Goal: Information Seeking & Learning: Learn about a topic

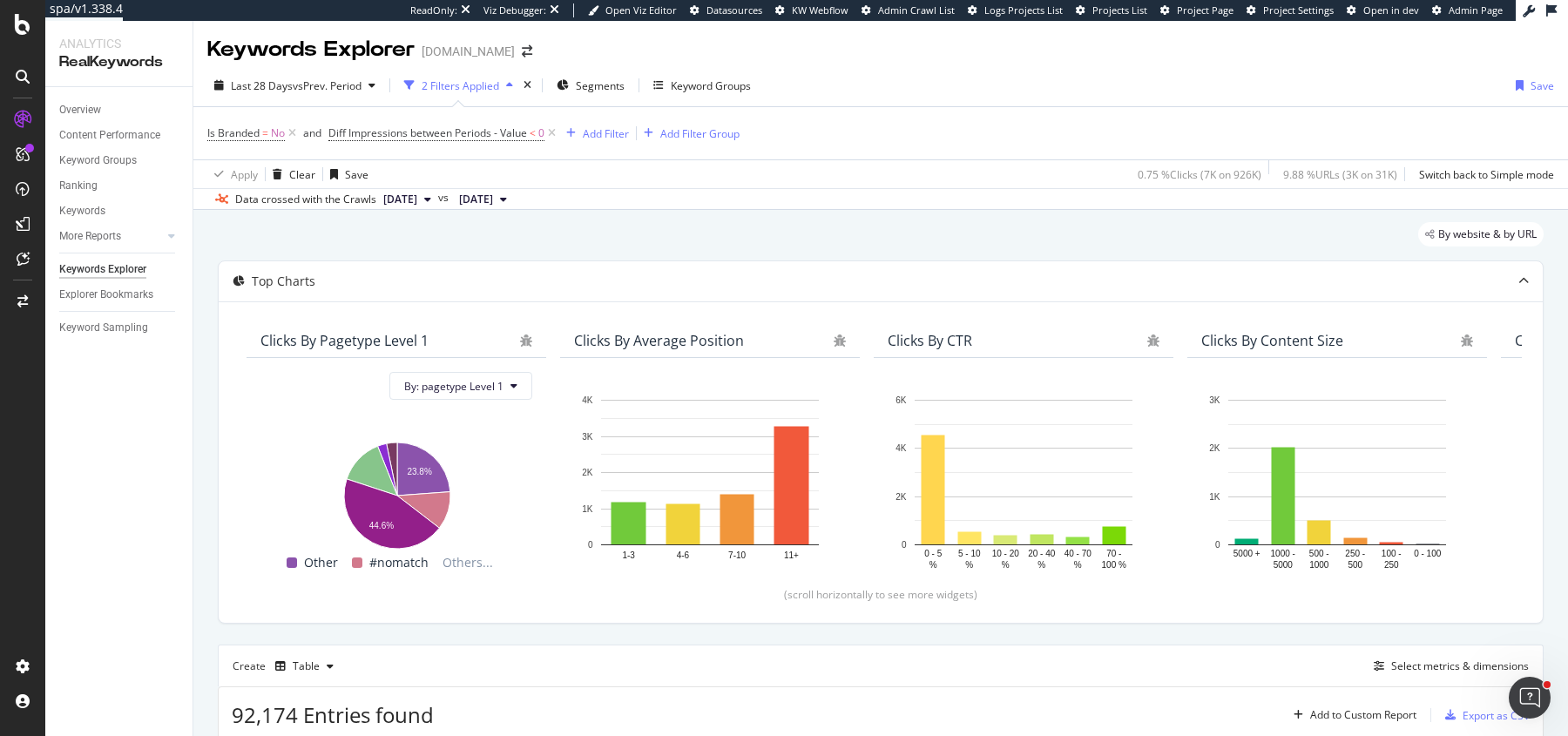
scroll to position [270, 0]
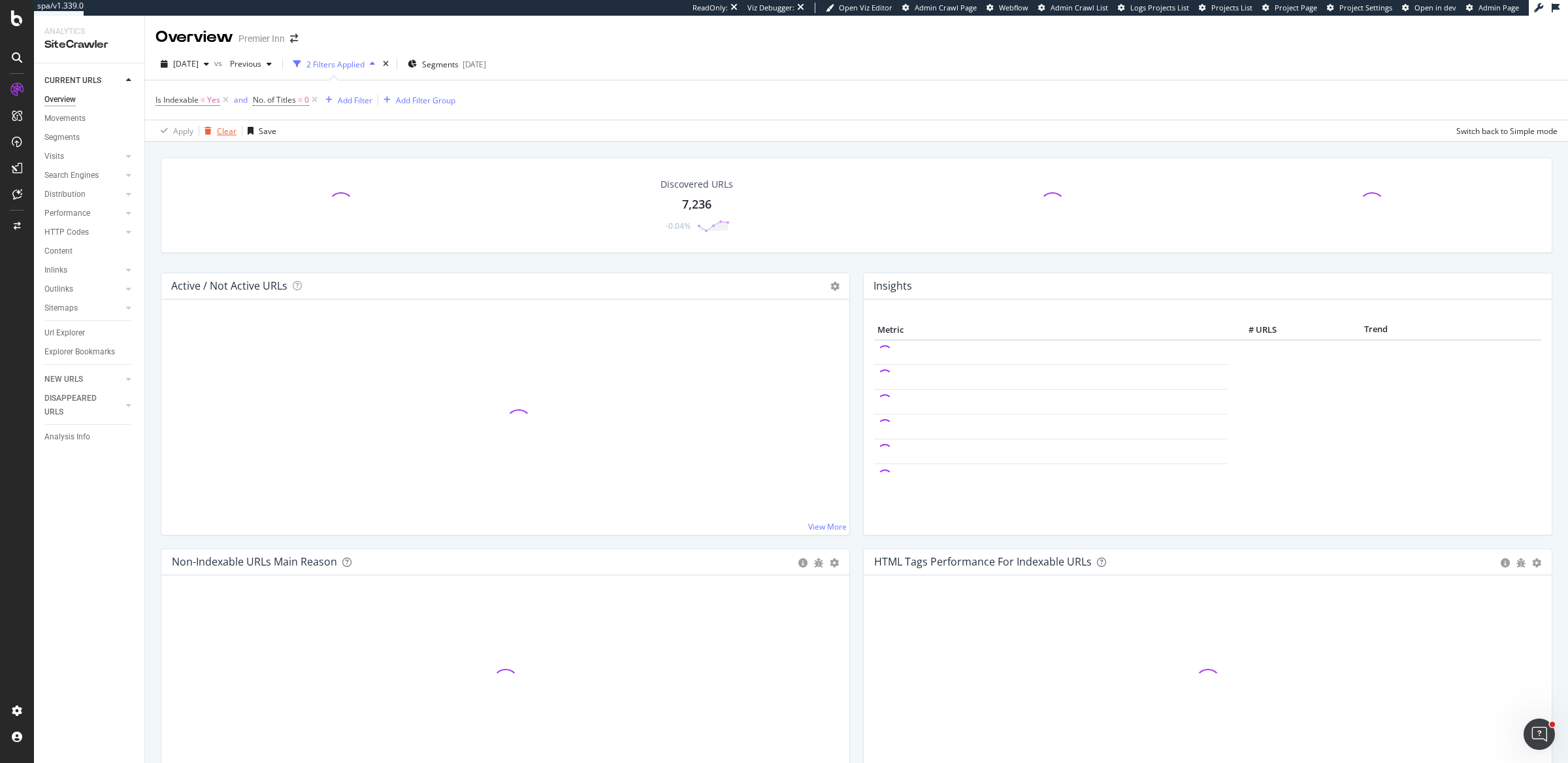
click at [211, 133] on div "button" at bounding box center [208, 130] width 18 height 8
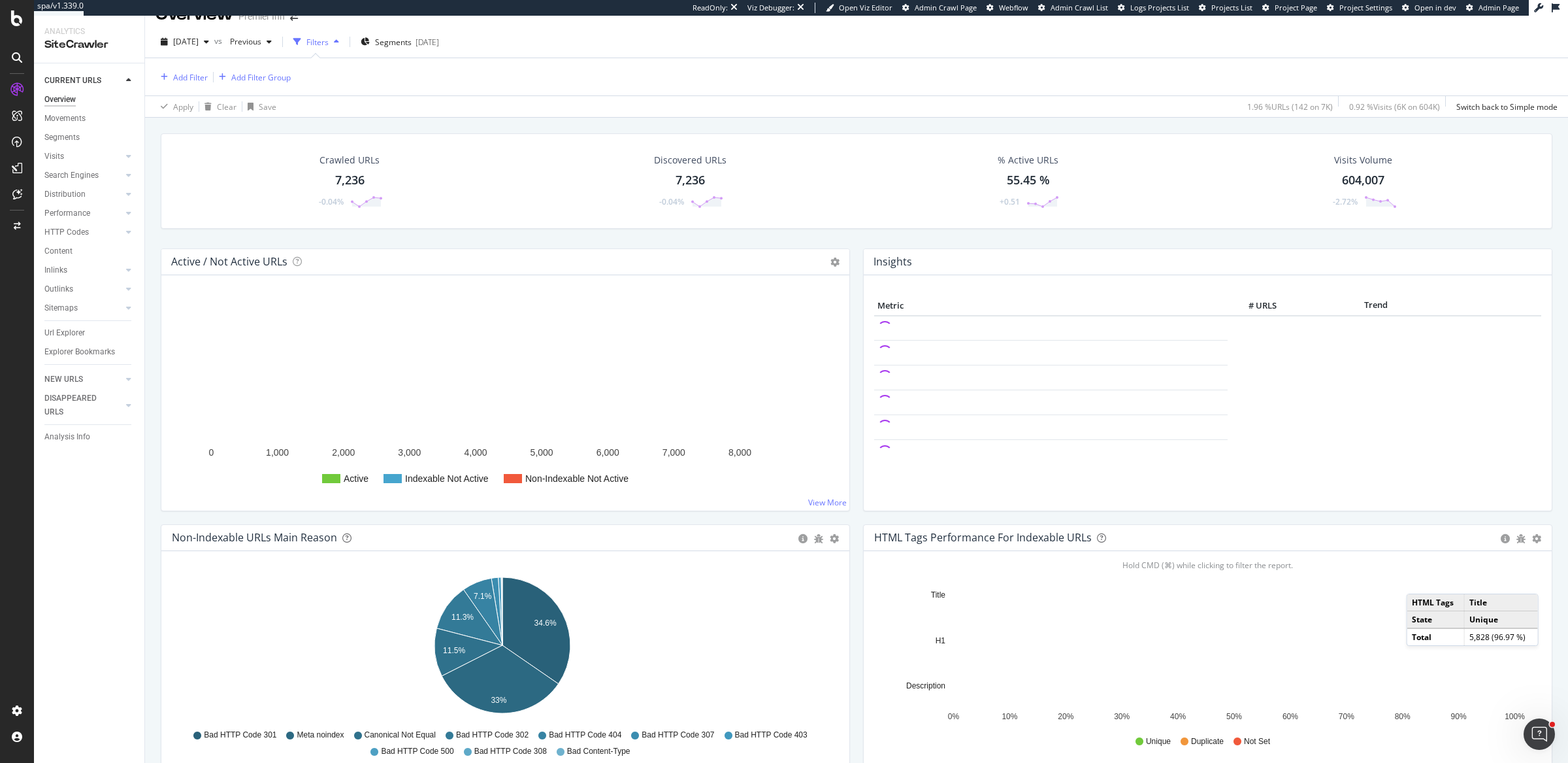
scroll to position [36, 0]
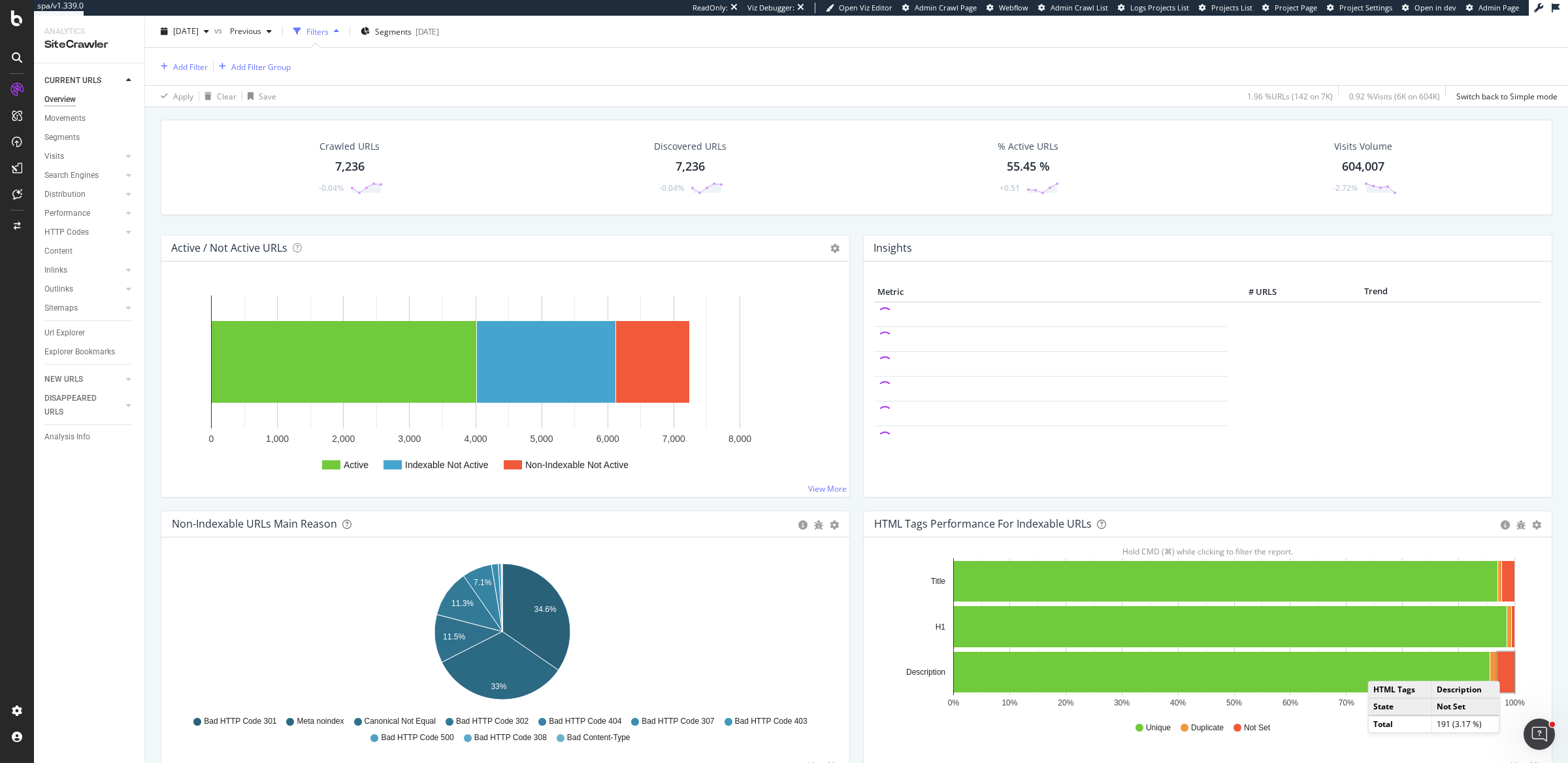
click at [1254, 610] on rect "A chart." at bounding box center [1506, 671] width 17 height 41
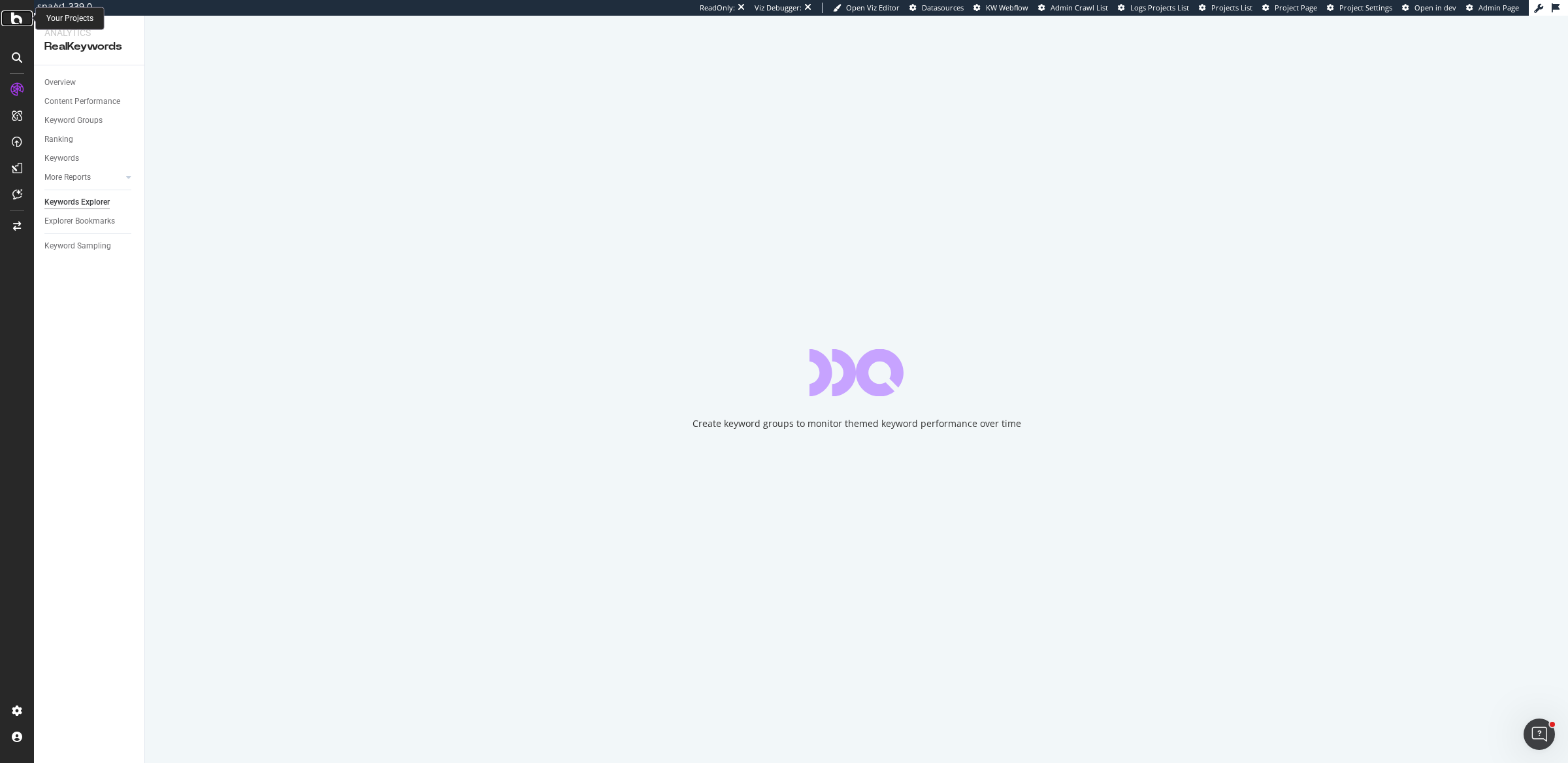
click at [23, 20] on div at bounding box center [17, 18] width 31 height 16
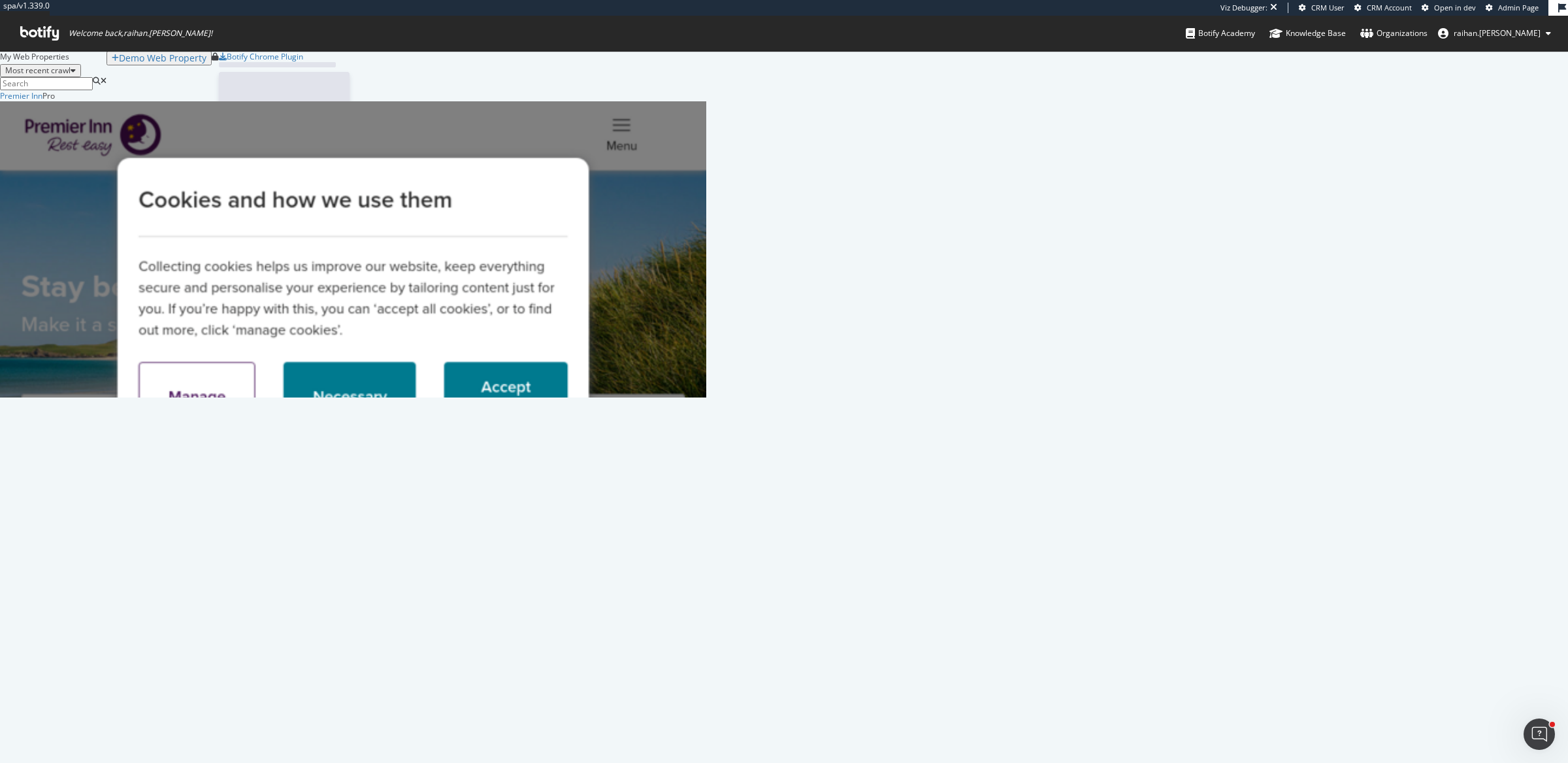
scroll to position [295, 693]
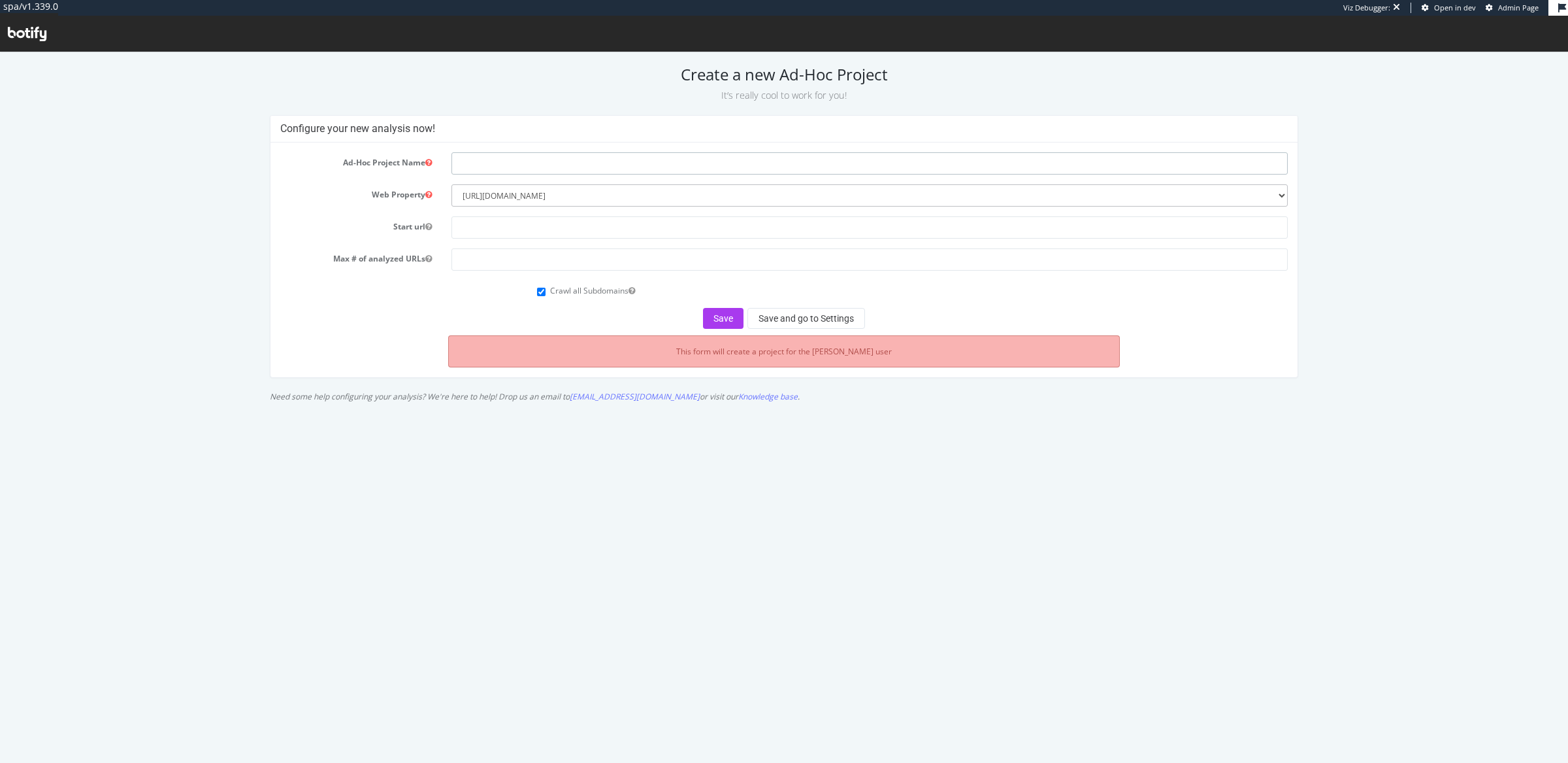
click at [561, 163] on input "text" at bounding box center [870, 163] width 837 height 22
type input "List Crawl"
click at [651, 232] on input "text" at bounding box center [870, 227] width 837 height 22
type input "p"
type input "https://www.premierinn.com/"
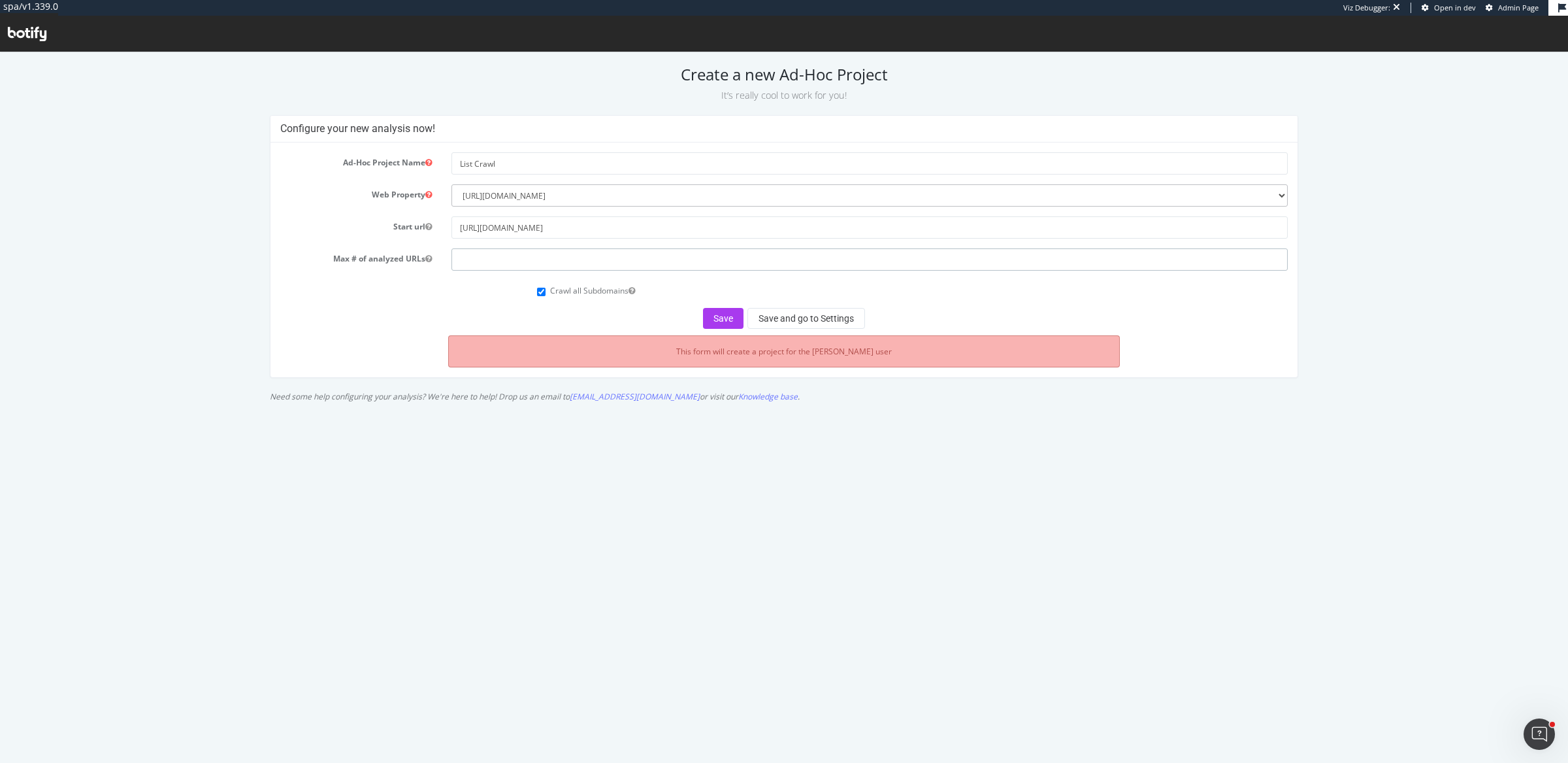
click at [497, 267] on input "number" at bounding box center [870, 259] width 837 height 22
type input "1"
click at [828, 321] on button "Save and go to Settings" at bounding box center [806, 318] width 117 height 21
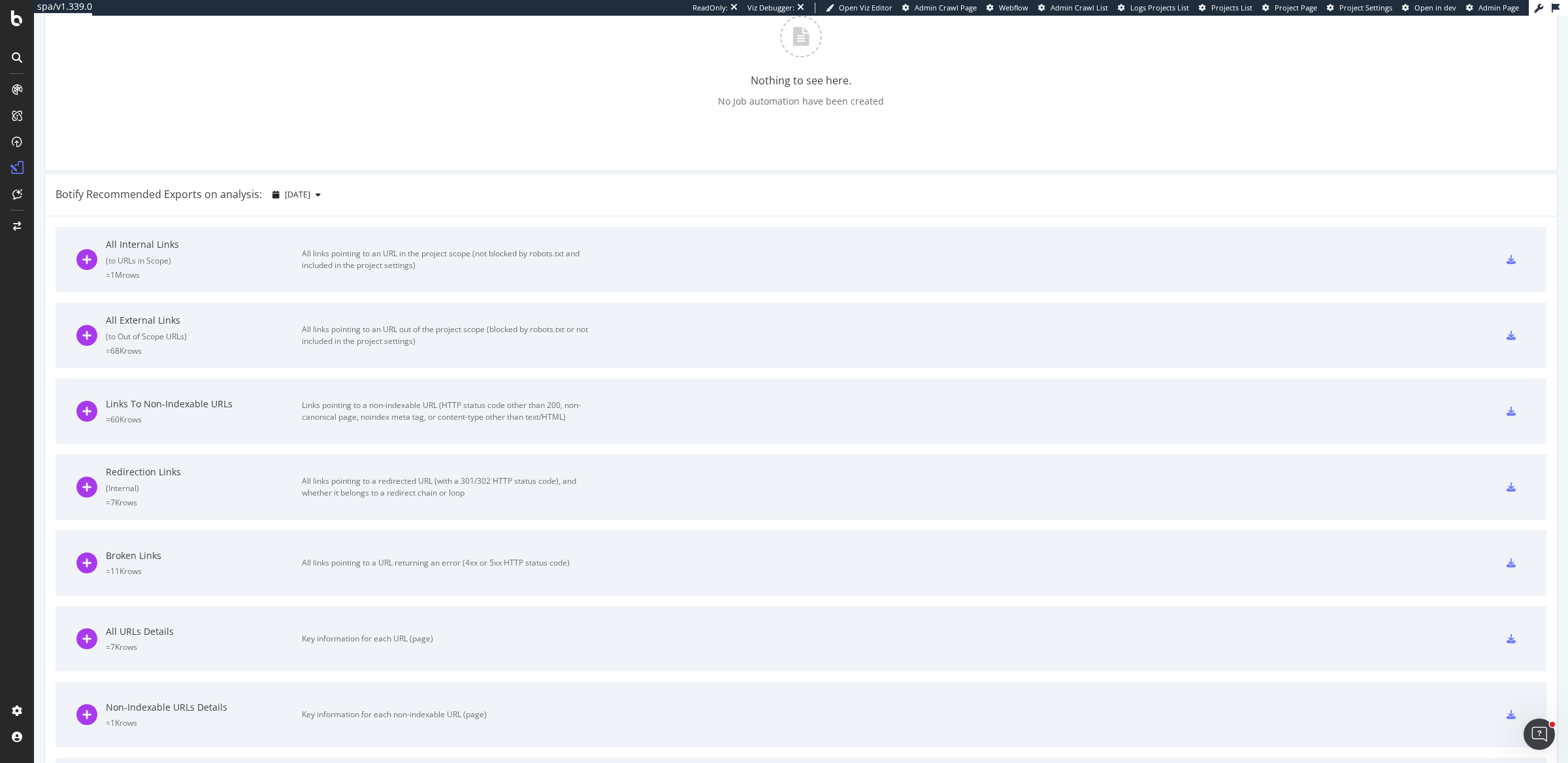
scroll to position [257, 0]
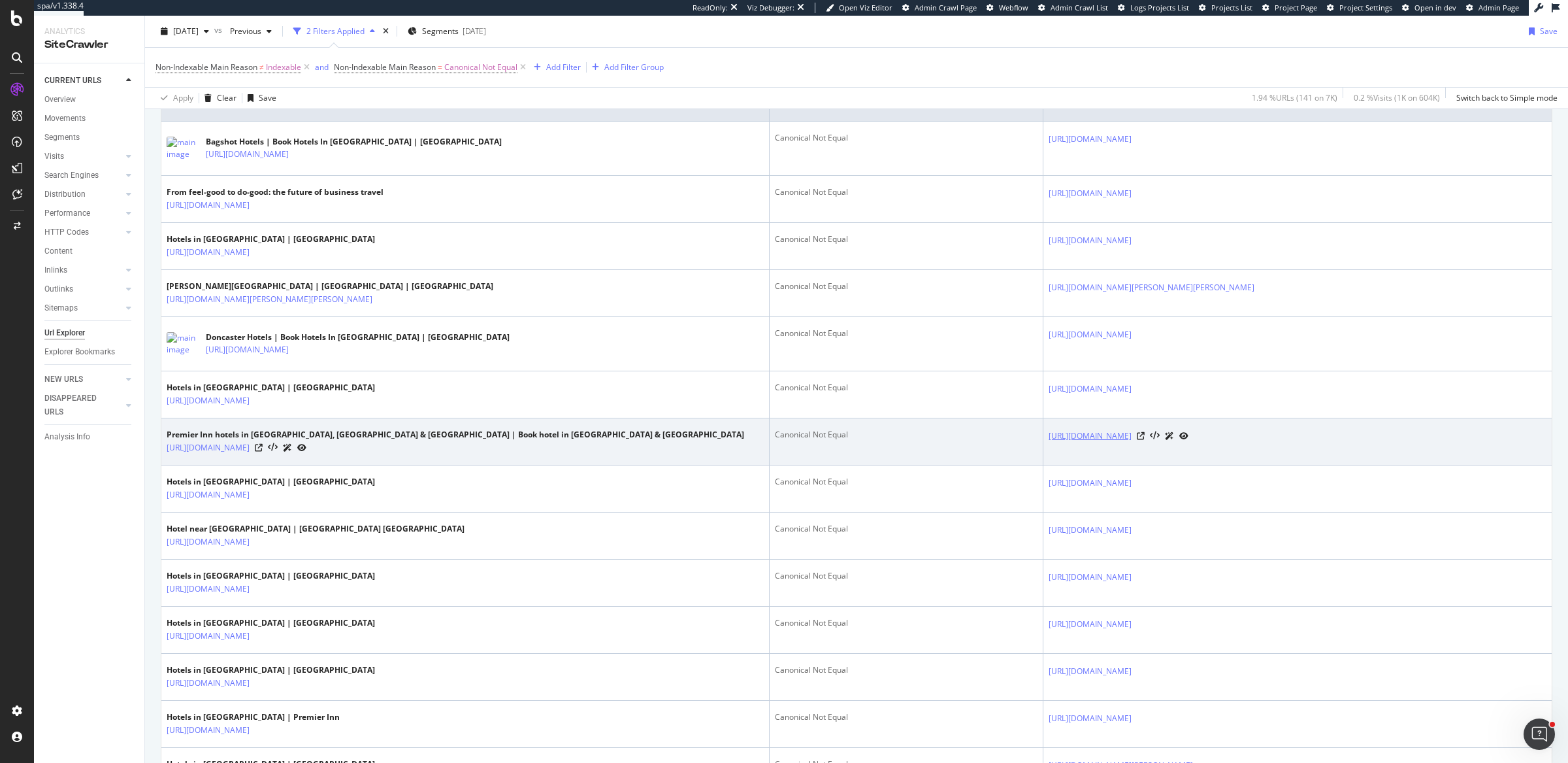
scroll to position [410, 0]
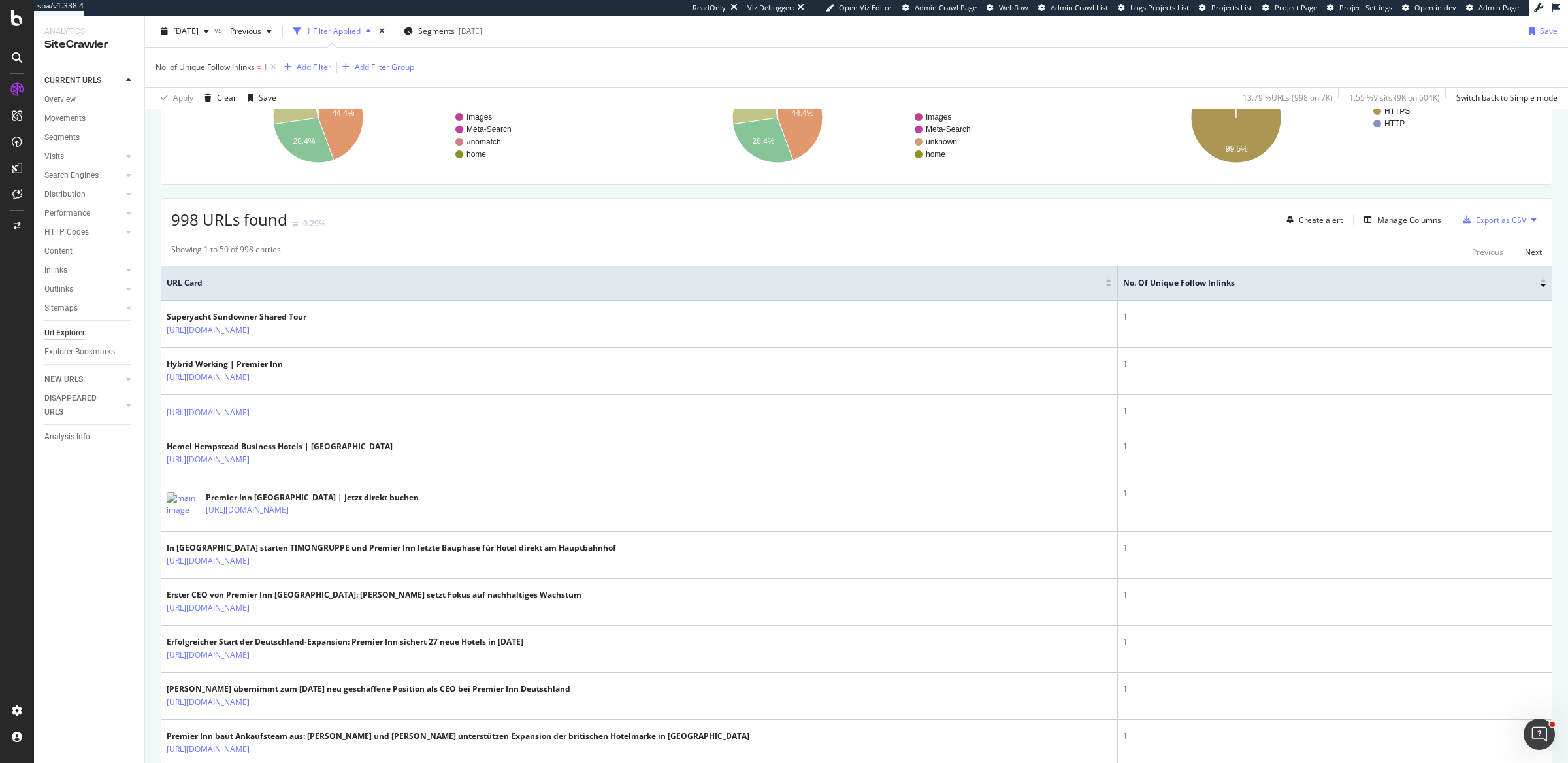
scroll to position [102, 0]
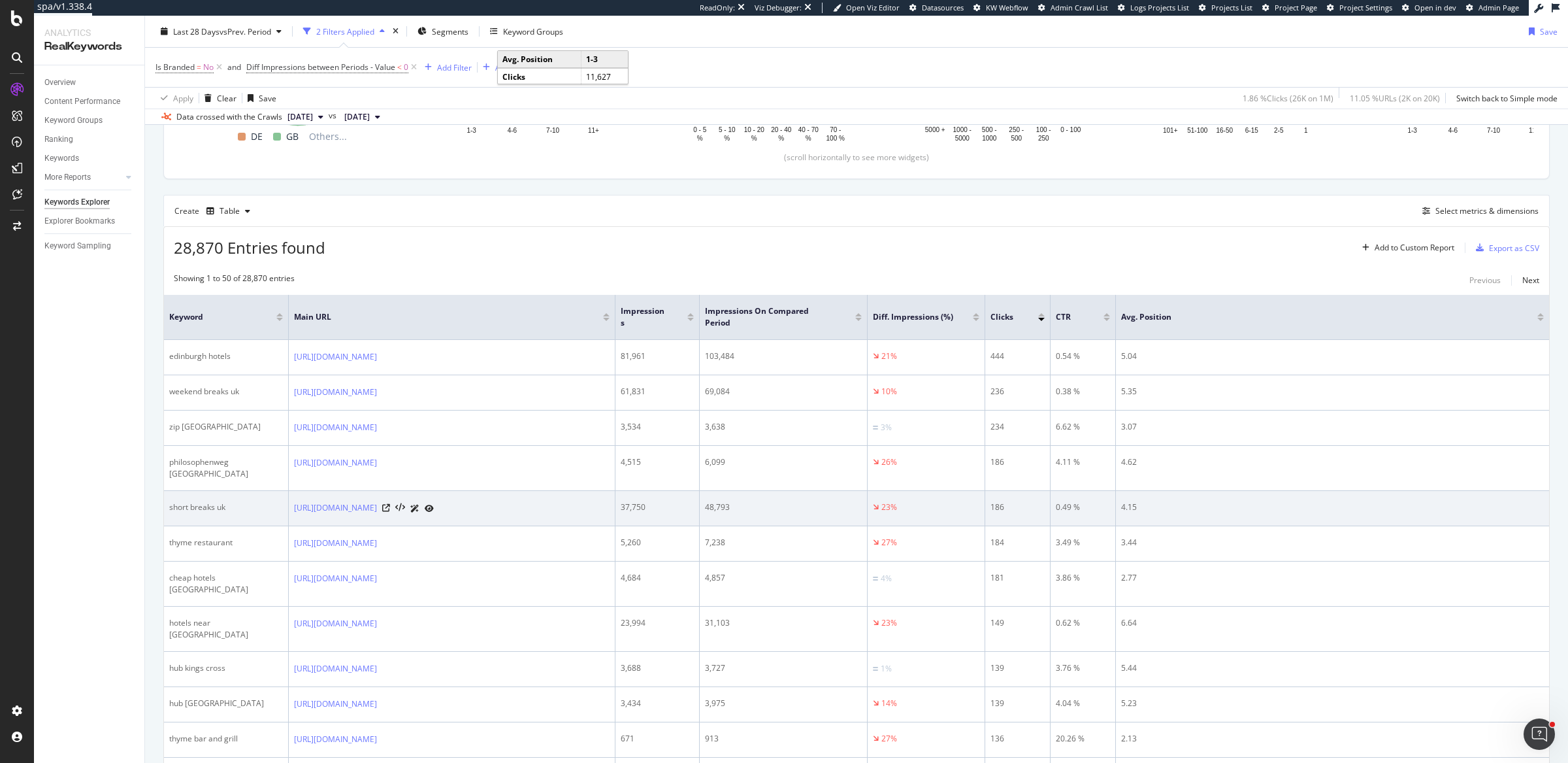
scroll to position [316, 0]
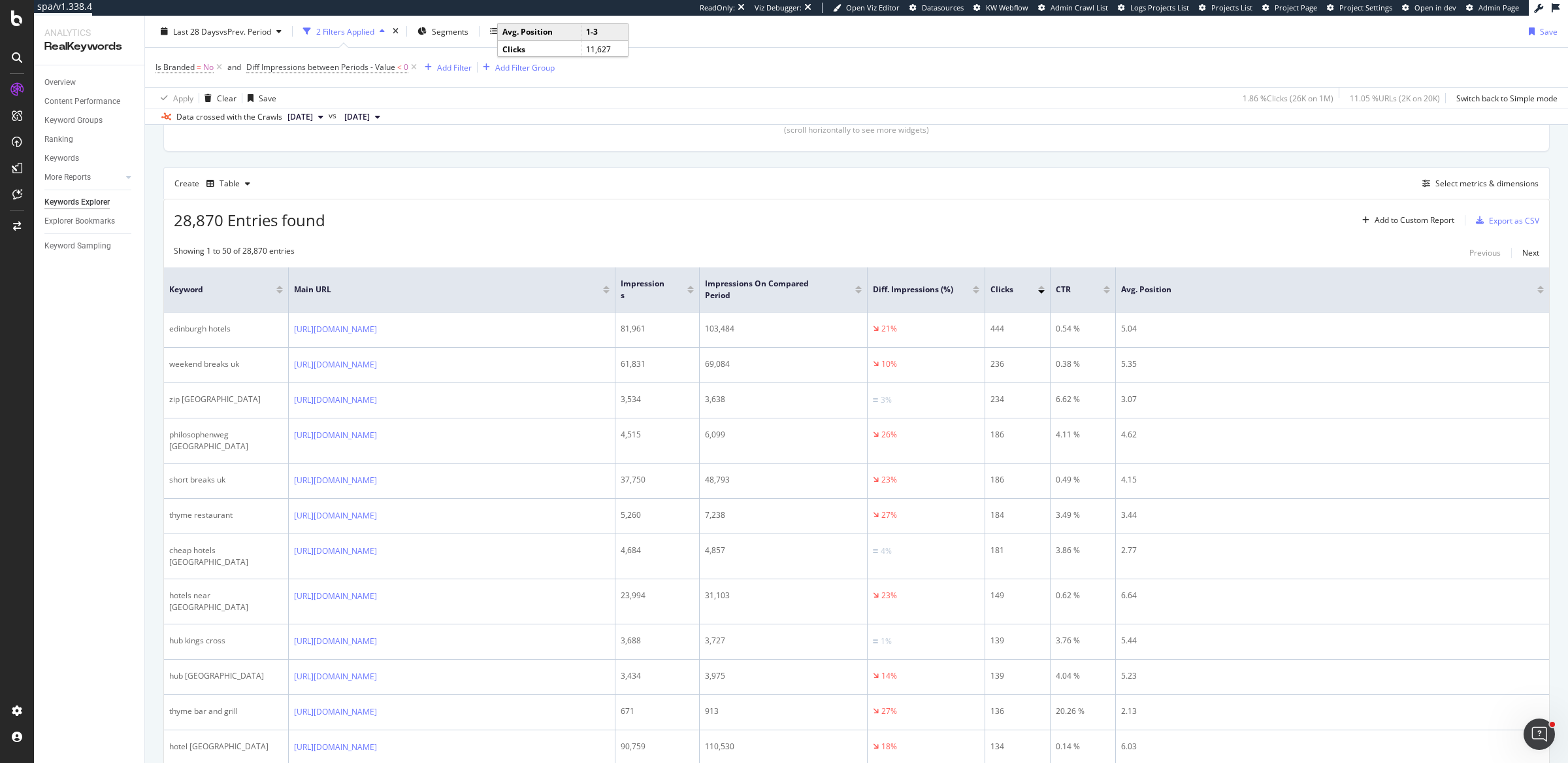
click at [940, 188] on div "Create Table Select metrics & dimensions" at bounding box center [857, 183] width 1387 height 31
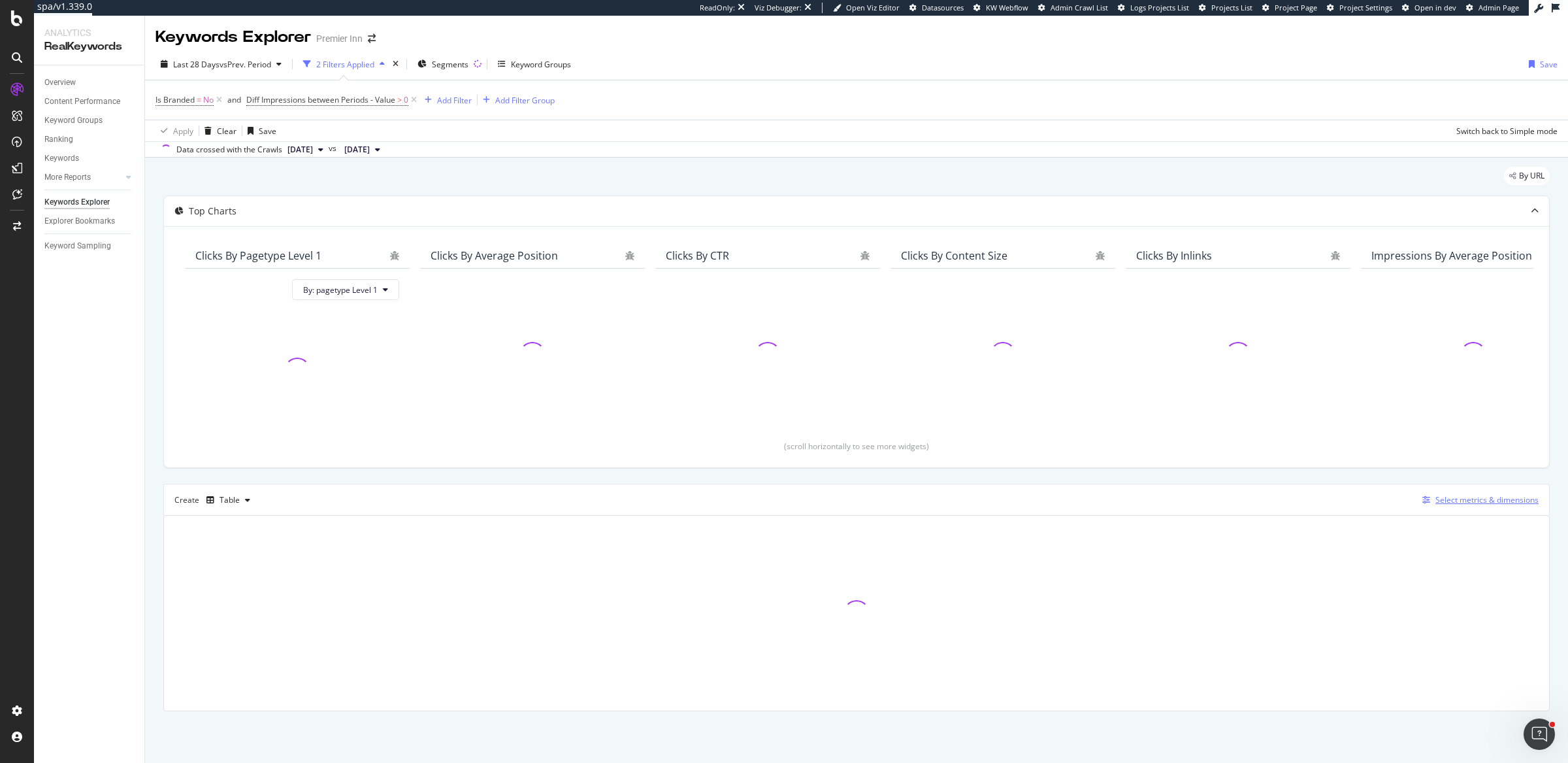
click at [1457, 501] on div "Select metrics & dimensions" at bounding box center [1487, 500] width 103 height 11
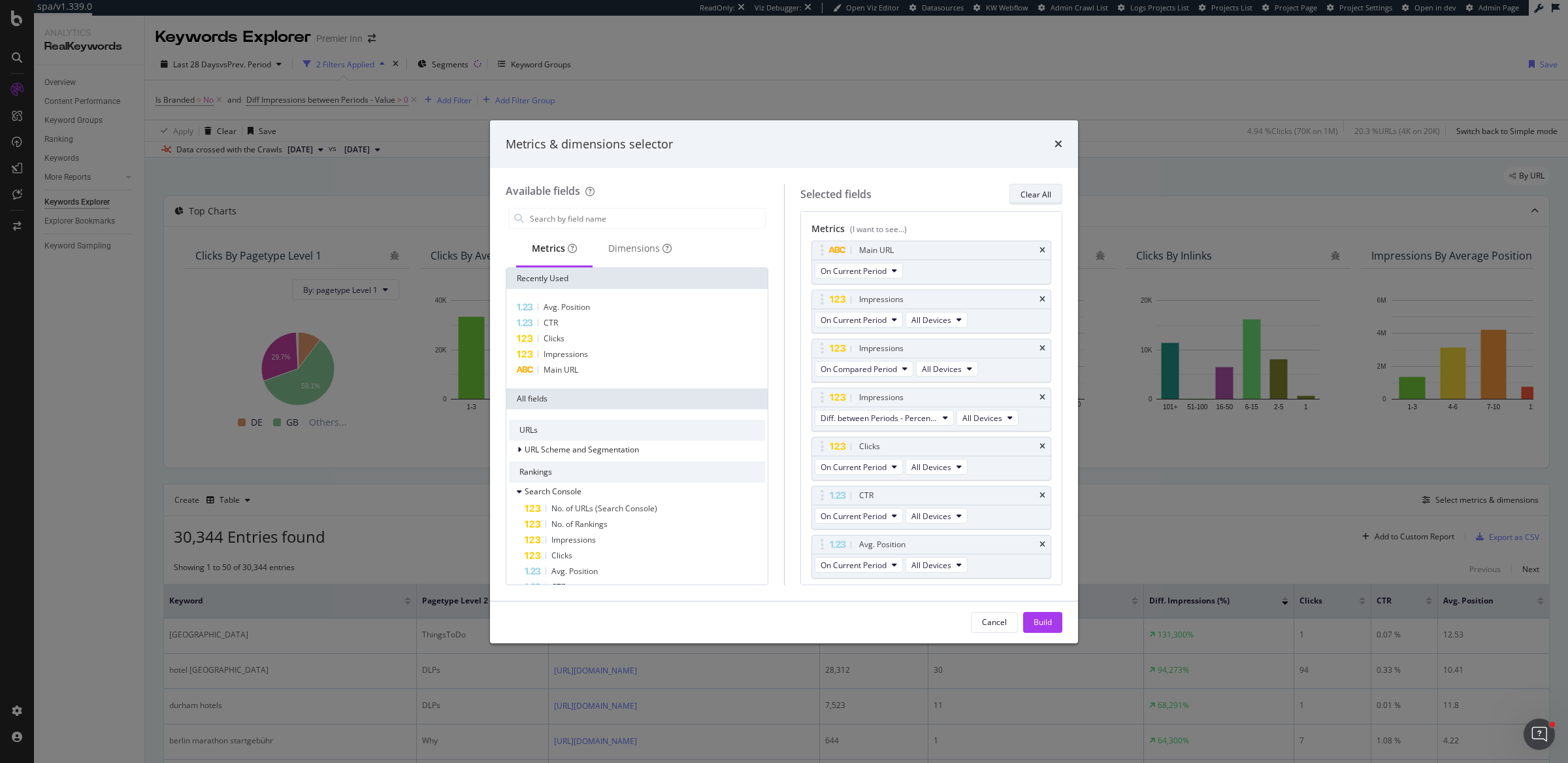
click at [1024, 192] on div "Clear All" at bounding box center [1036, 195] width 31 height 11
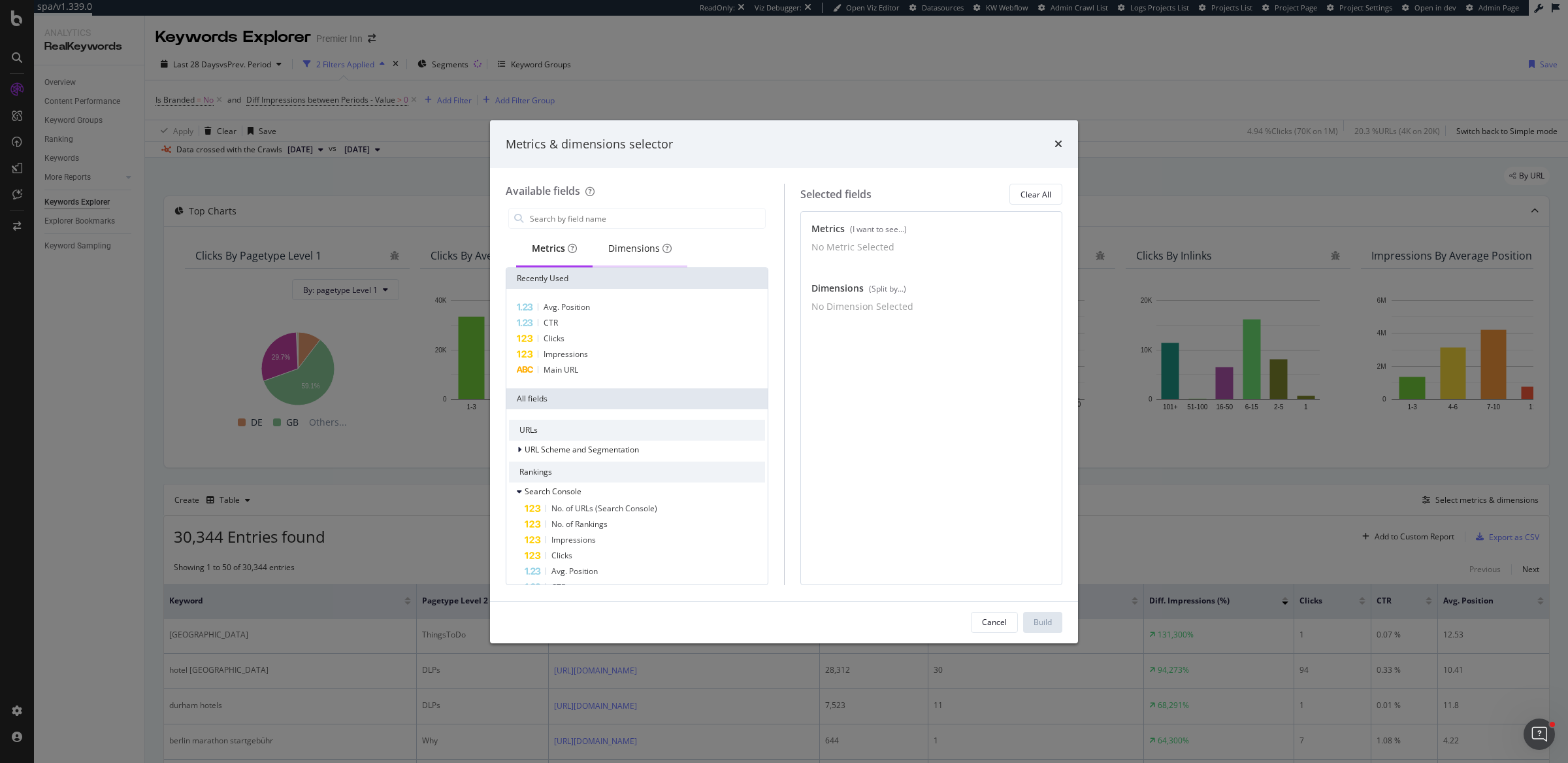
click at [637, 242] on div "Dimensions" at bounding box center [640, 248] width 63 height 13
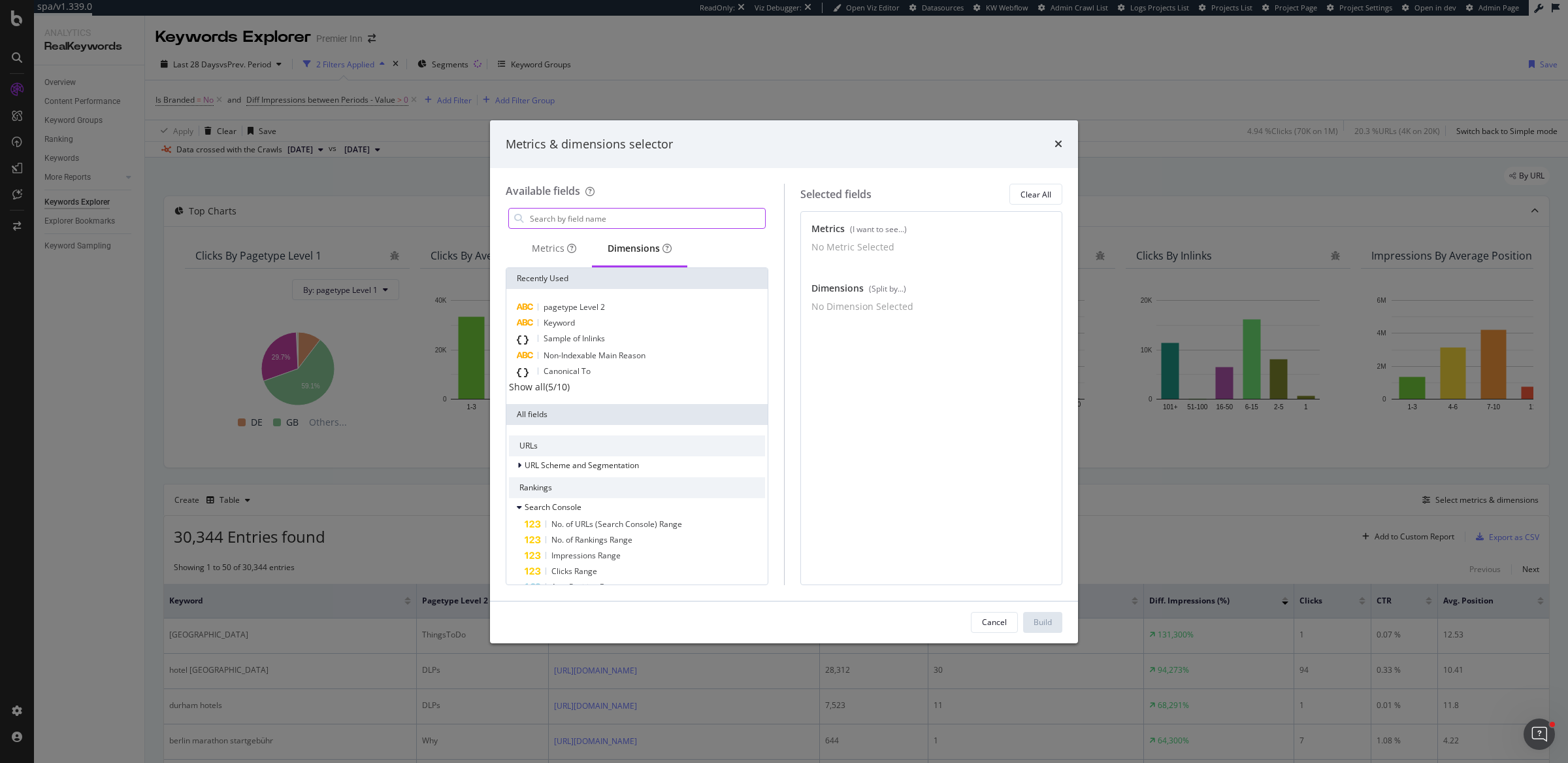
click at [657, 217] on input "modal" at bounding box center [647, 218] width 237 height 20
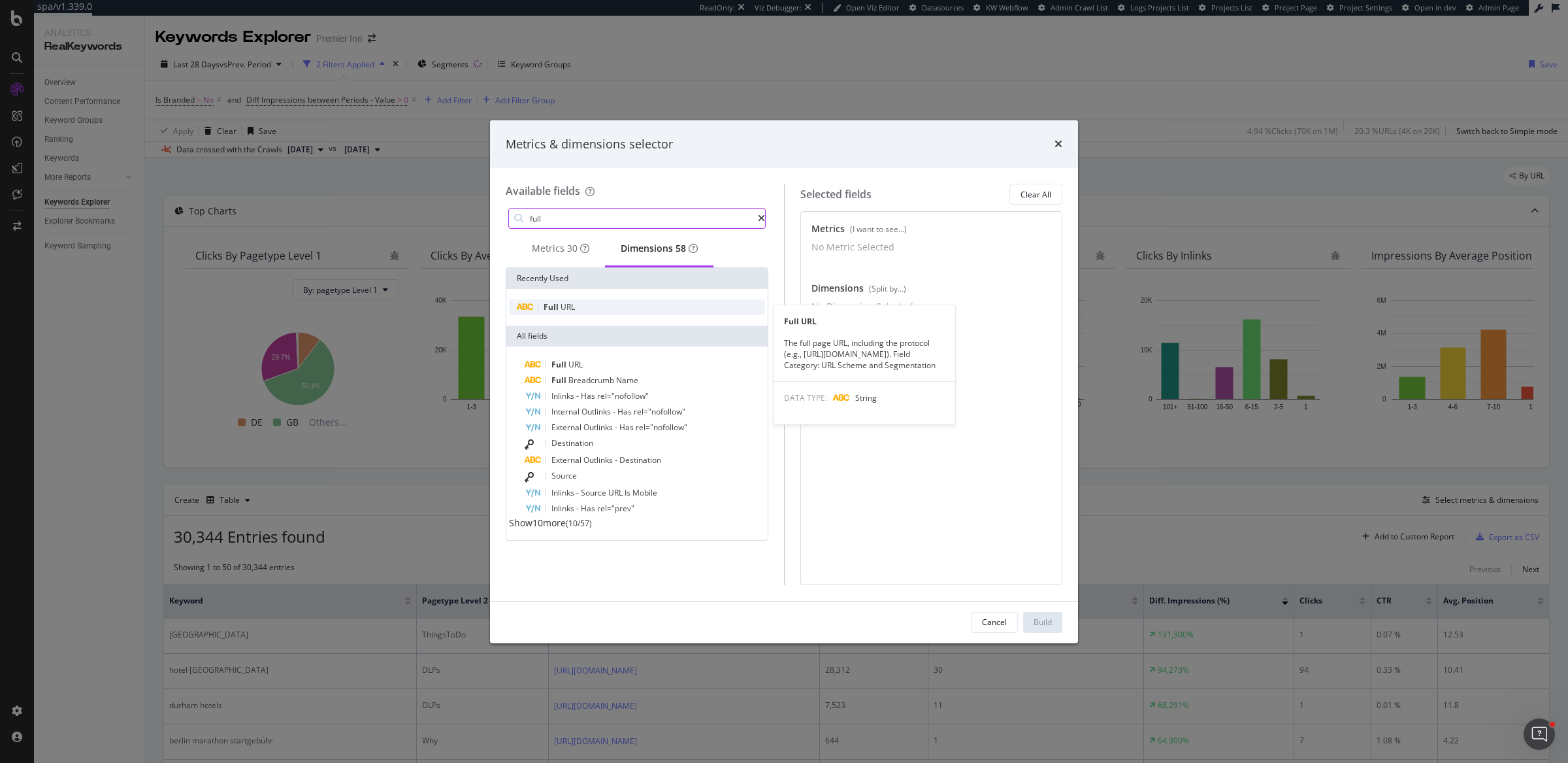
type input "full"
click at [589, 306] on div "Full URL" at bounding box center [637, 307] width 256 height 16
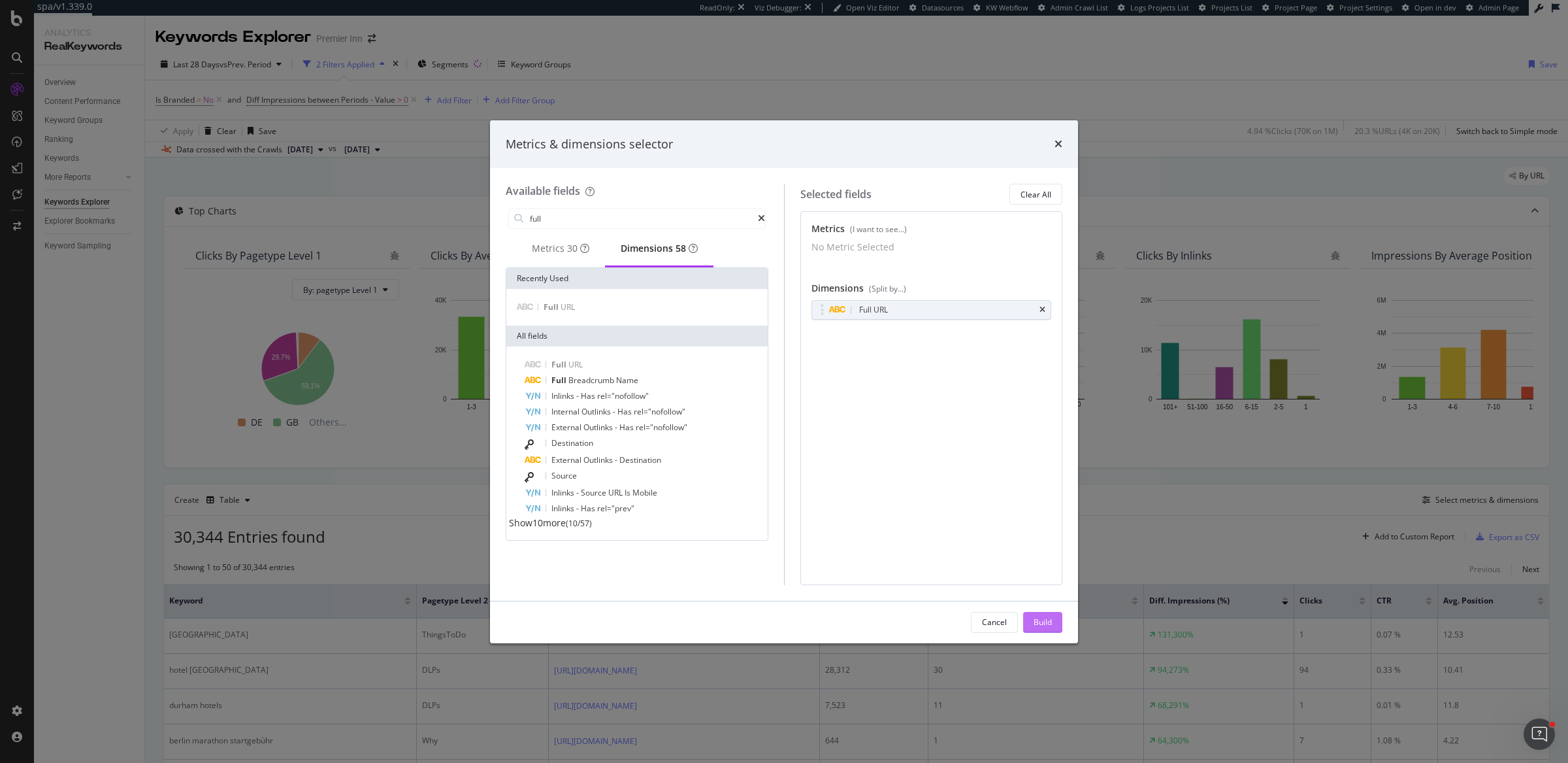
click at [1041, 624] on div "Build" at bounding box center [1043, 622] width 18 height 11
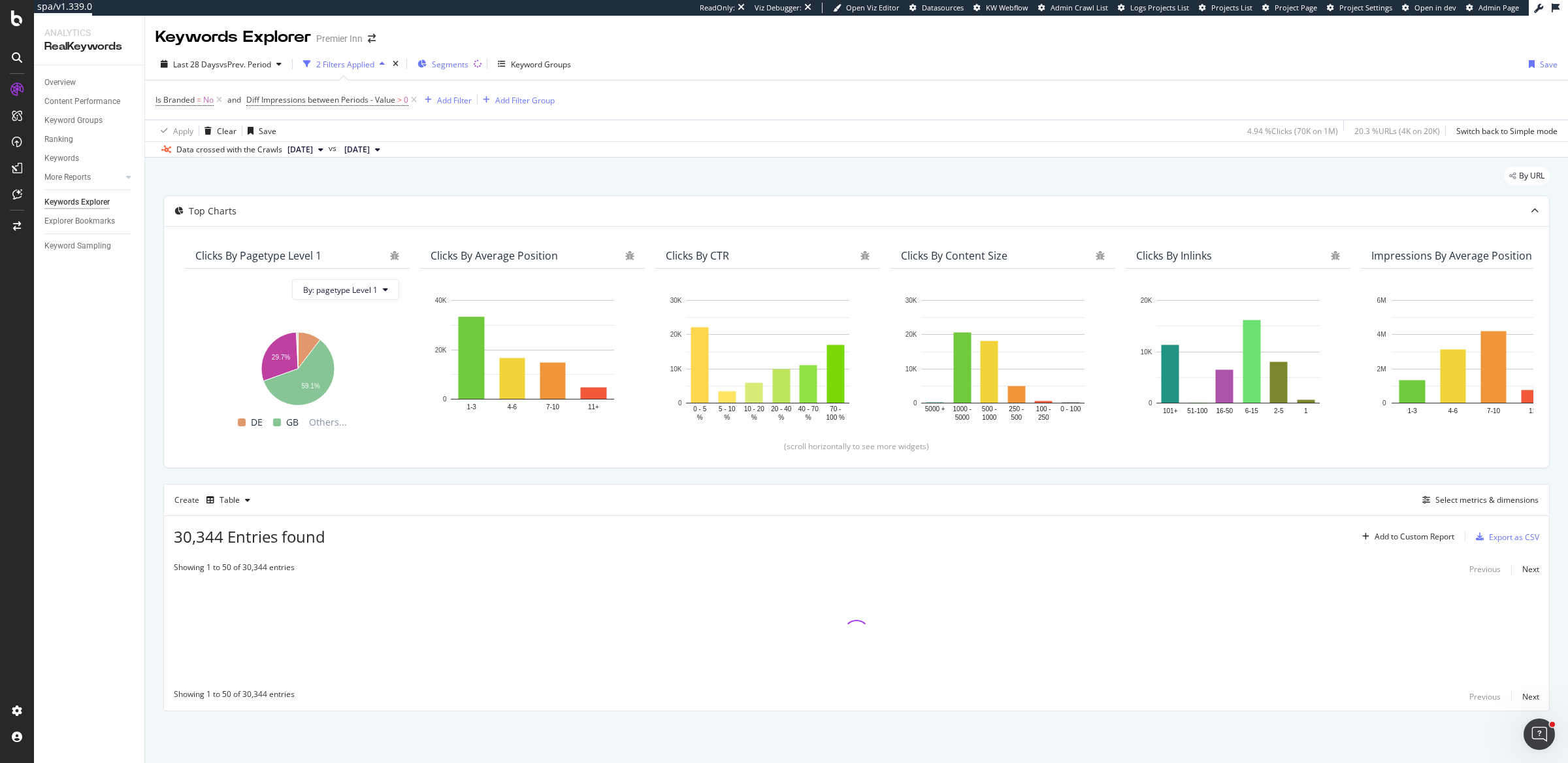
click at [444, 65] on span "Segments" at bounding box center [450, 65] width 36 height 11
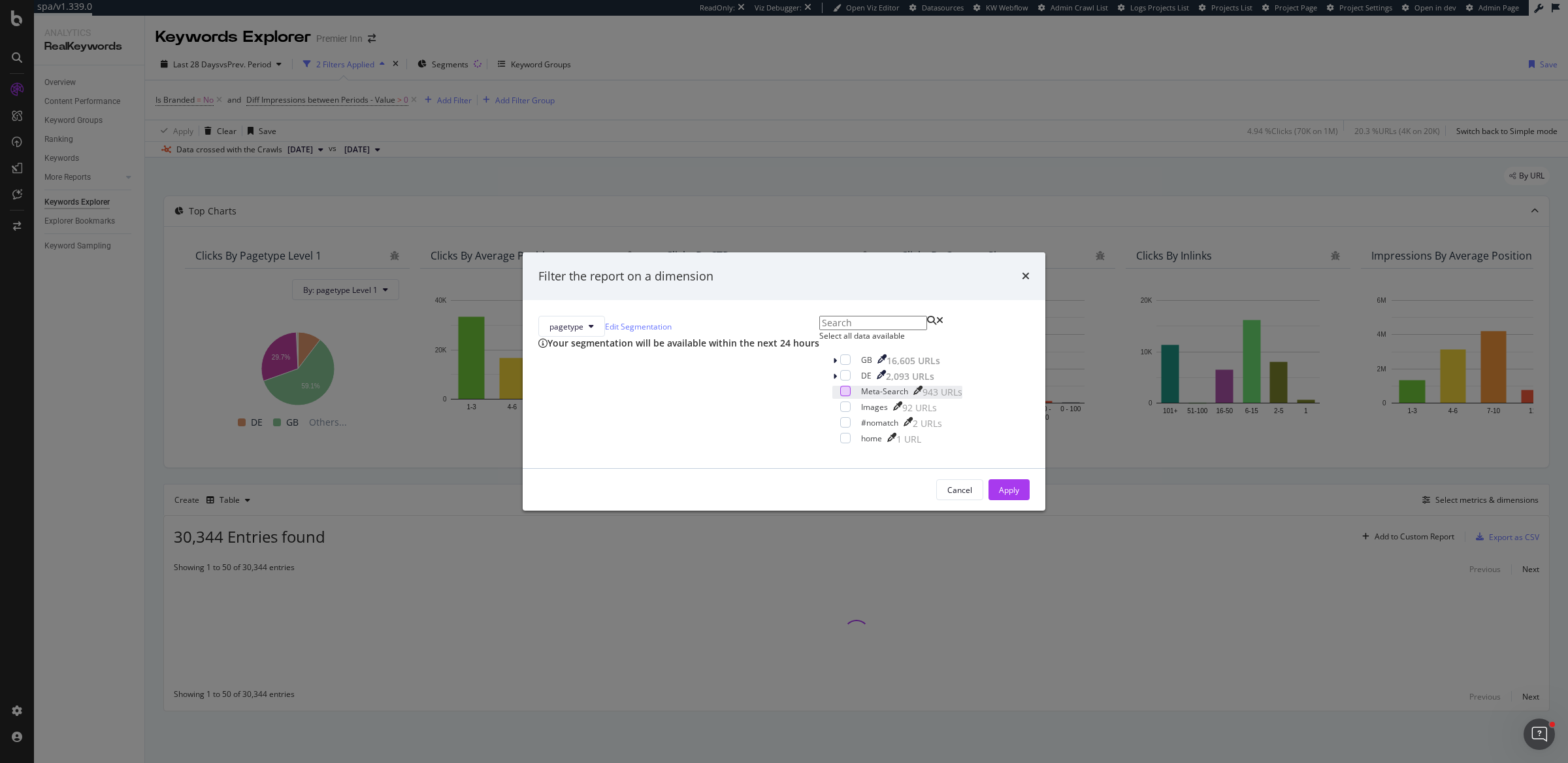
click at [840, 396] on div "modal" at bounding box center [845, 390] width 11 height 11
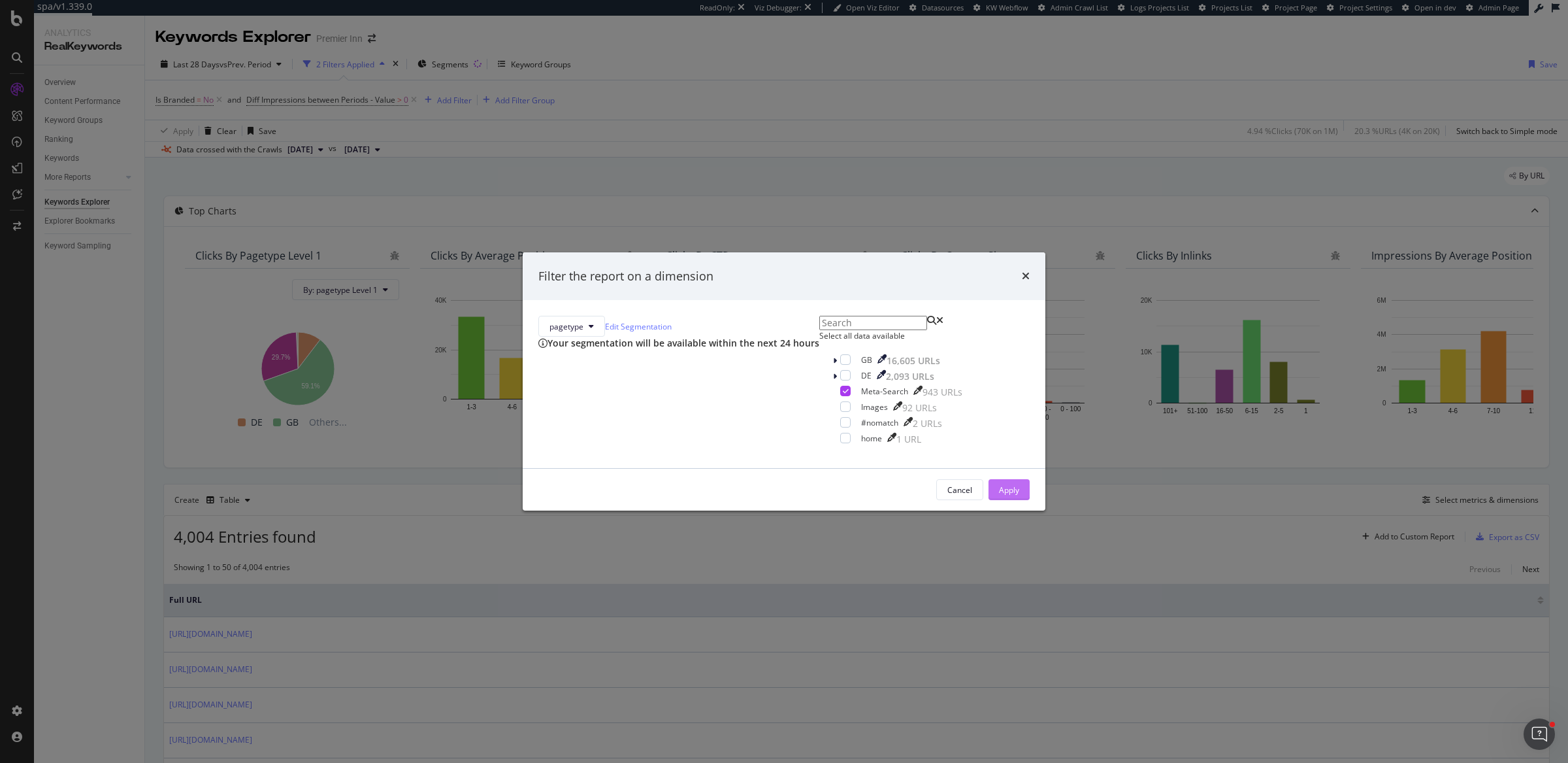
click at [999, 496] on div "Apply" at bounding box center [1009, 490] width 20 height 11
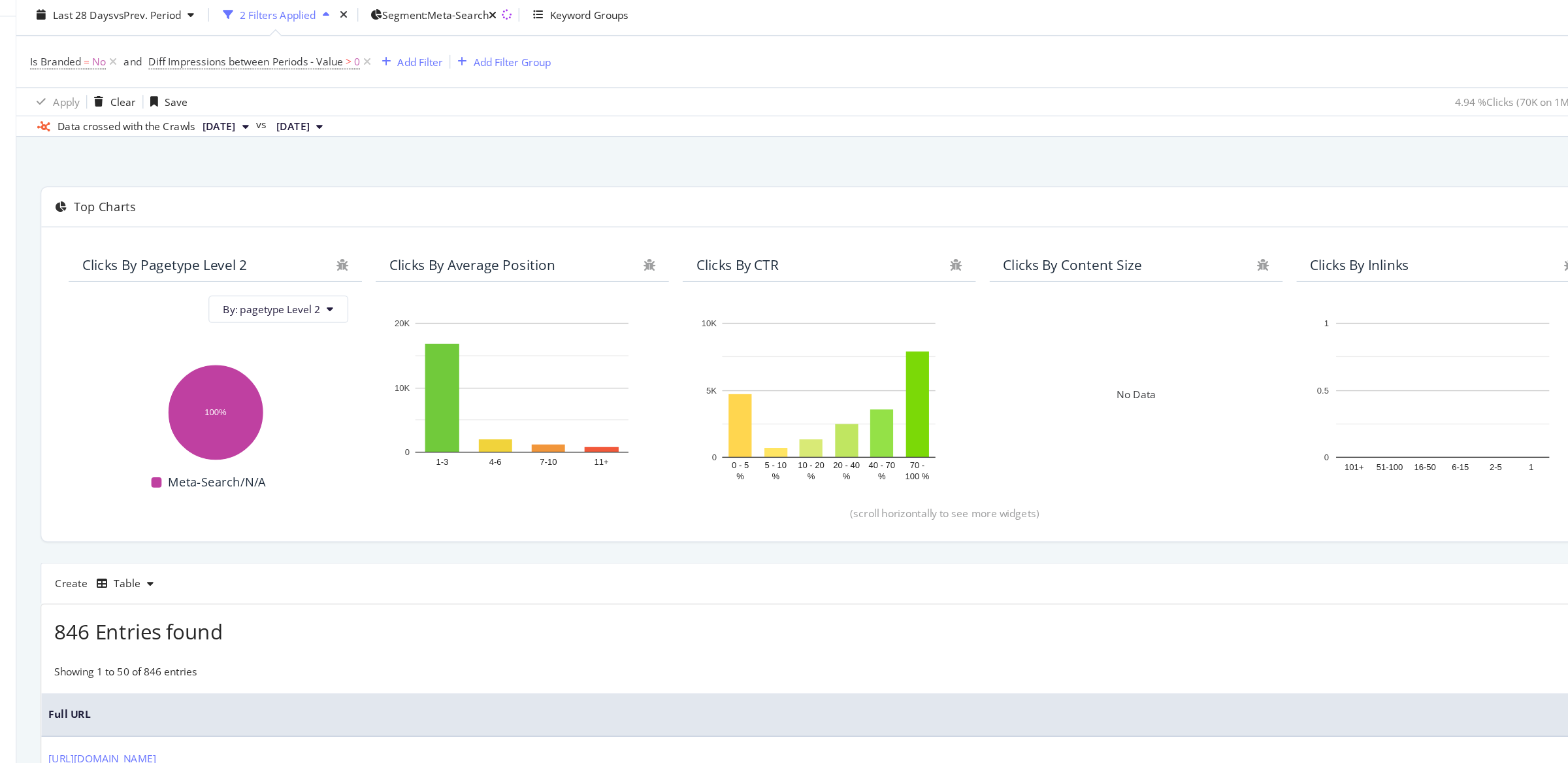
click at [684, 182] on div "By URL" at bounding box center [857, 181] width 1387 height 28
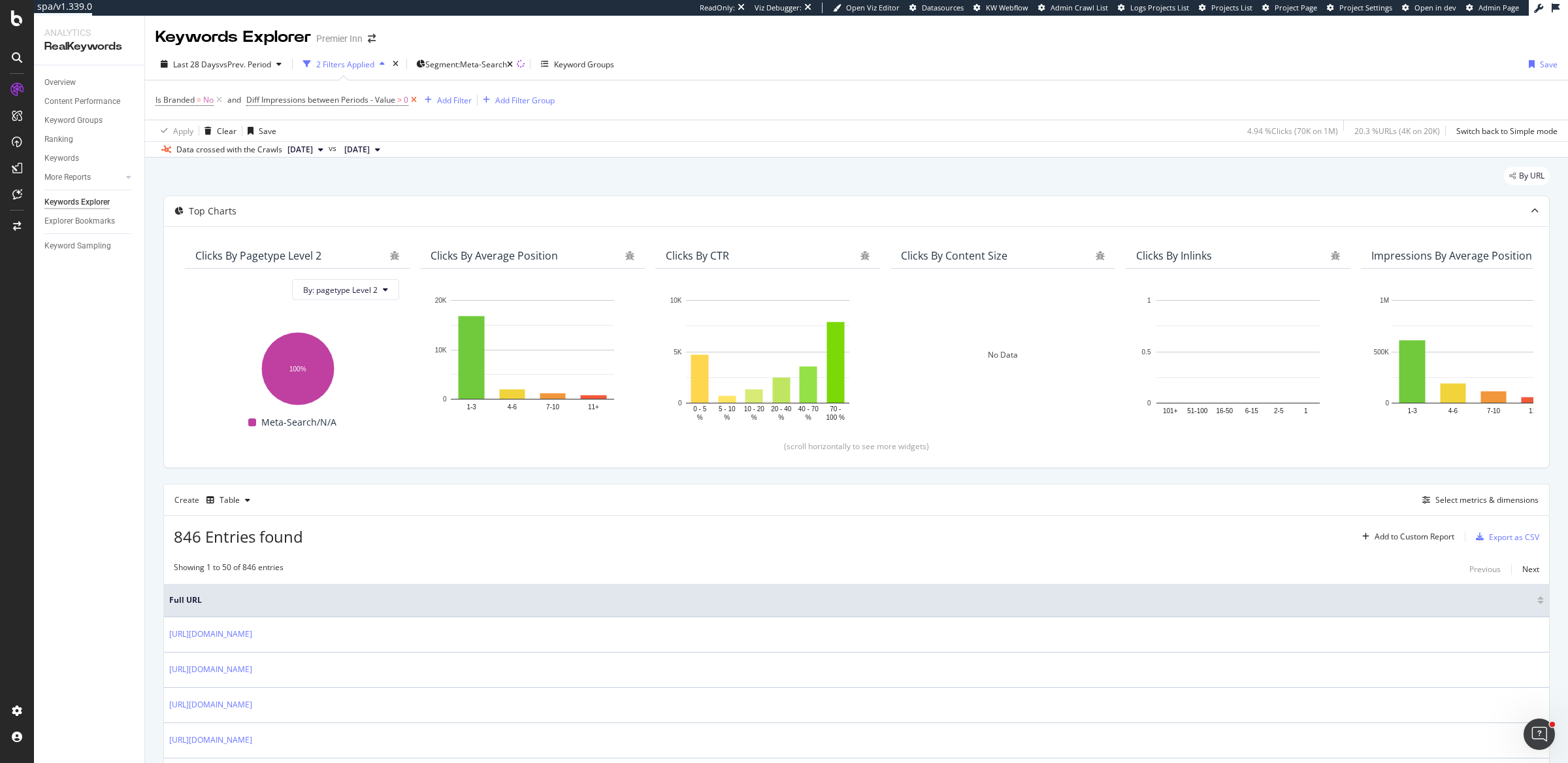
click at [417, 101] on icon at bounding box center [414, 100] width 11 height 13
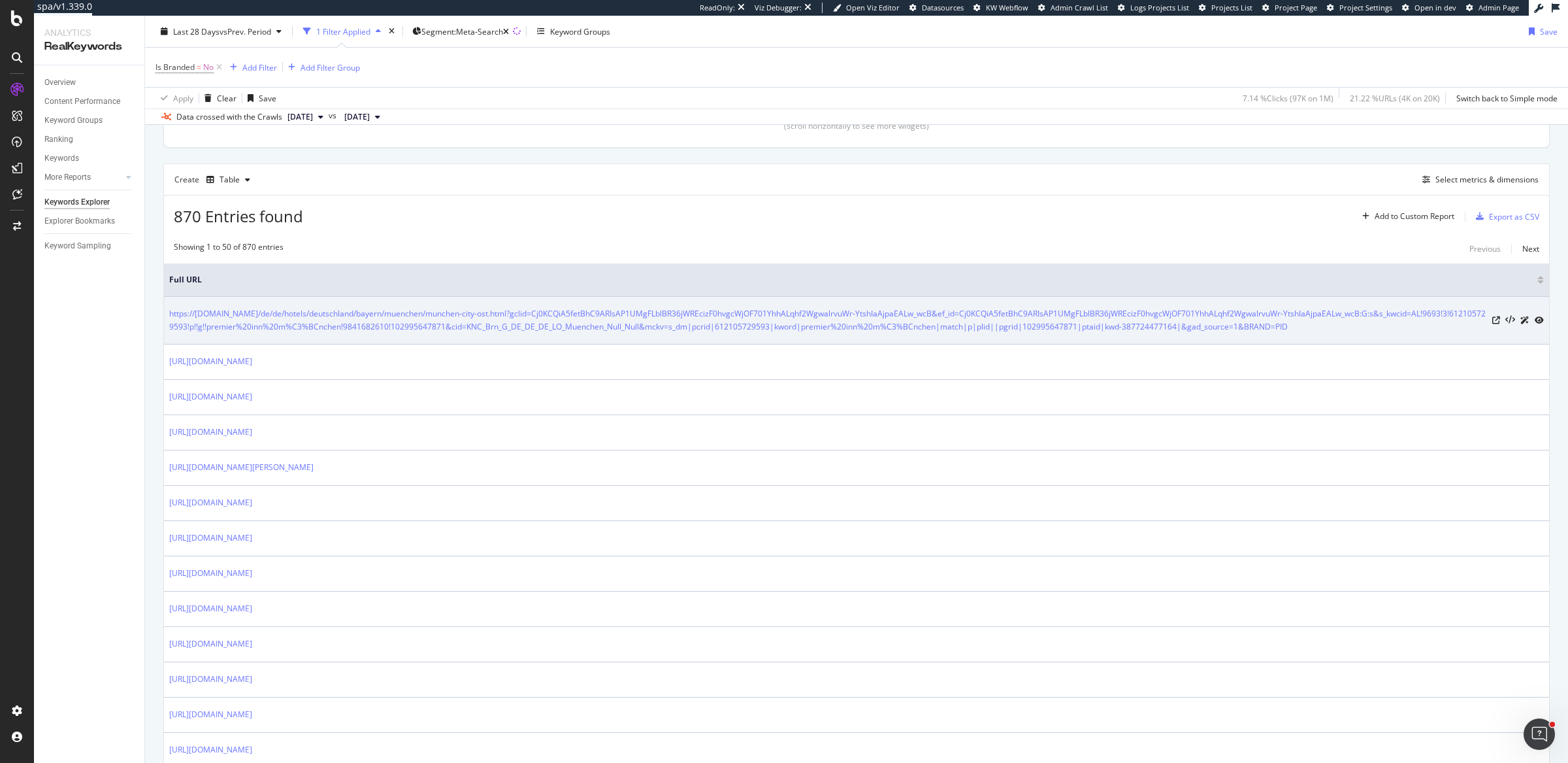
scroll to position [320, 0]
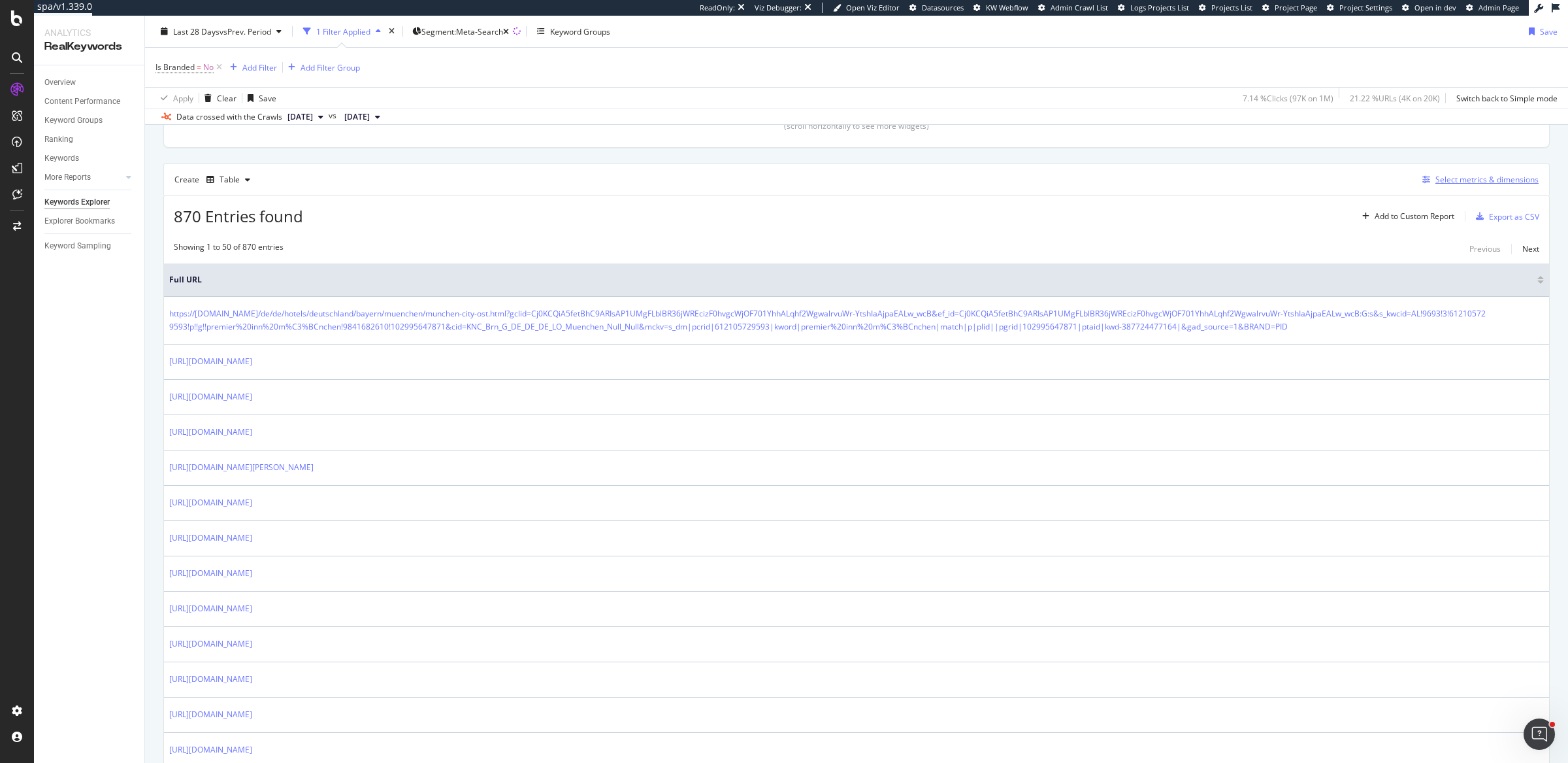
click at [1436, 177] on div "Select metrics & dimensions" at bounding box center [1487, 180] width 103 height 11
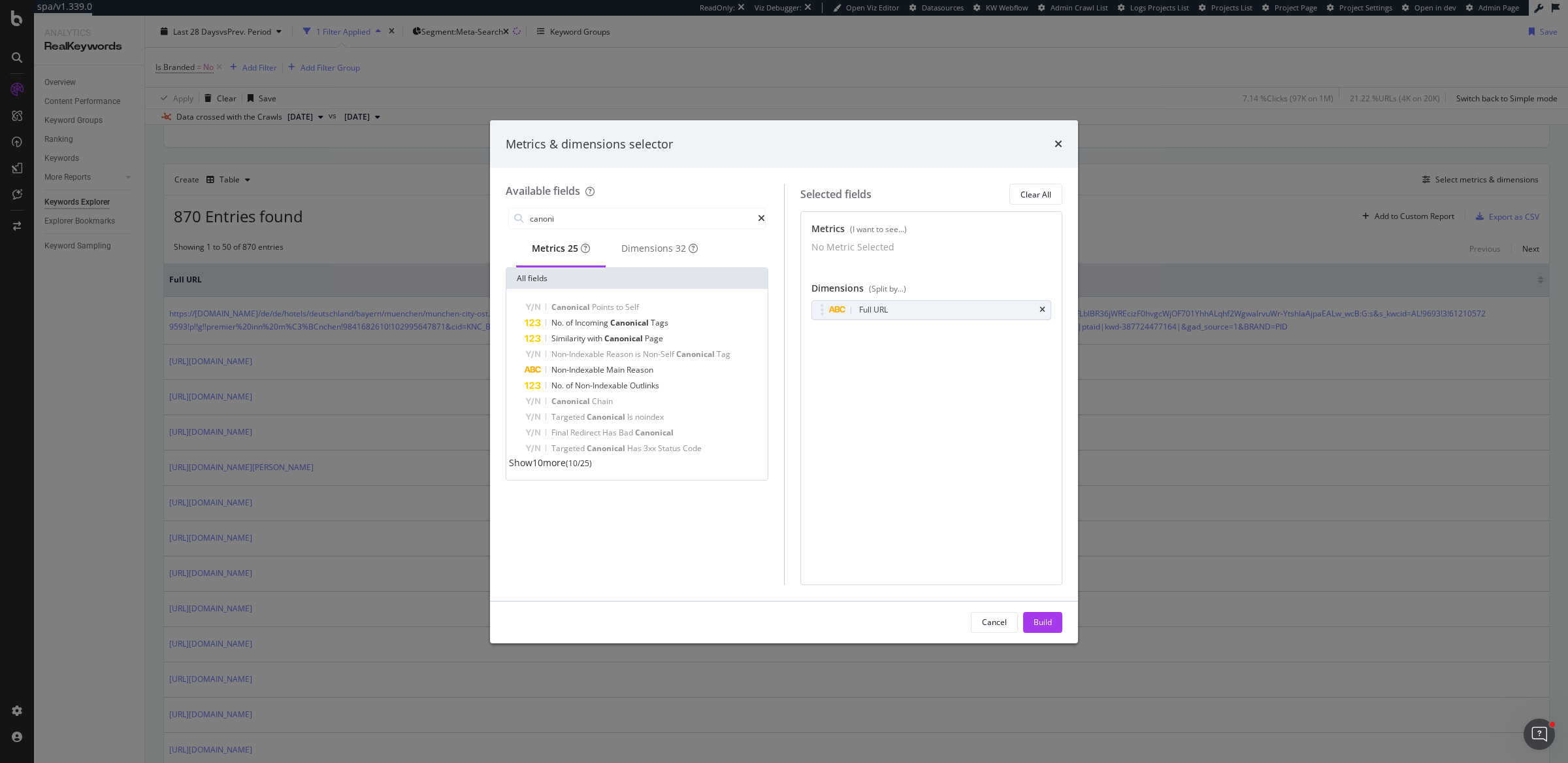
type input "canoni"
click at [547, 469] on span "Show 10 more" at bounding box center [537, 462] width 57 height 12
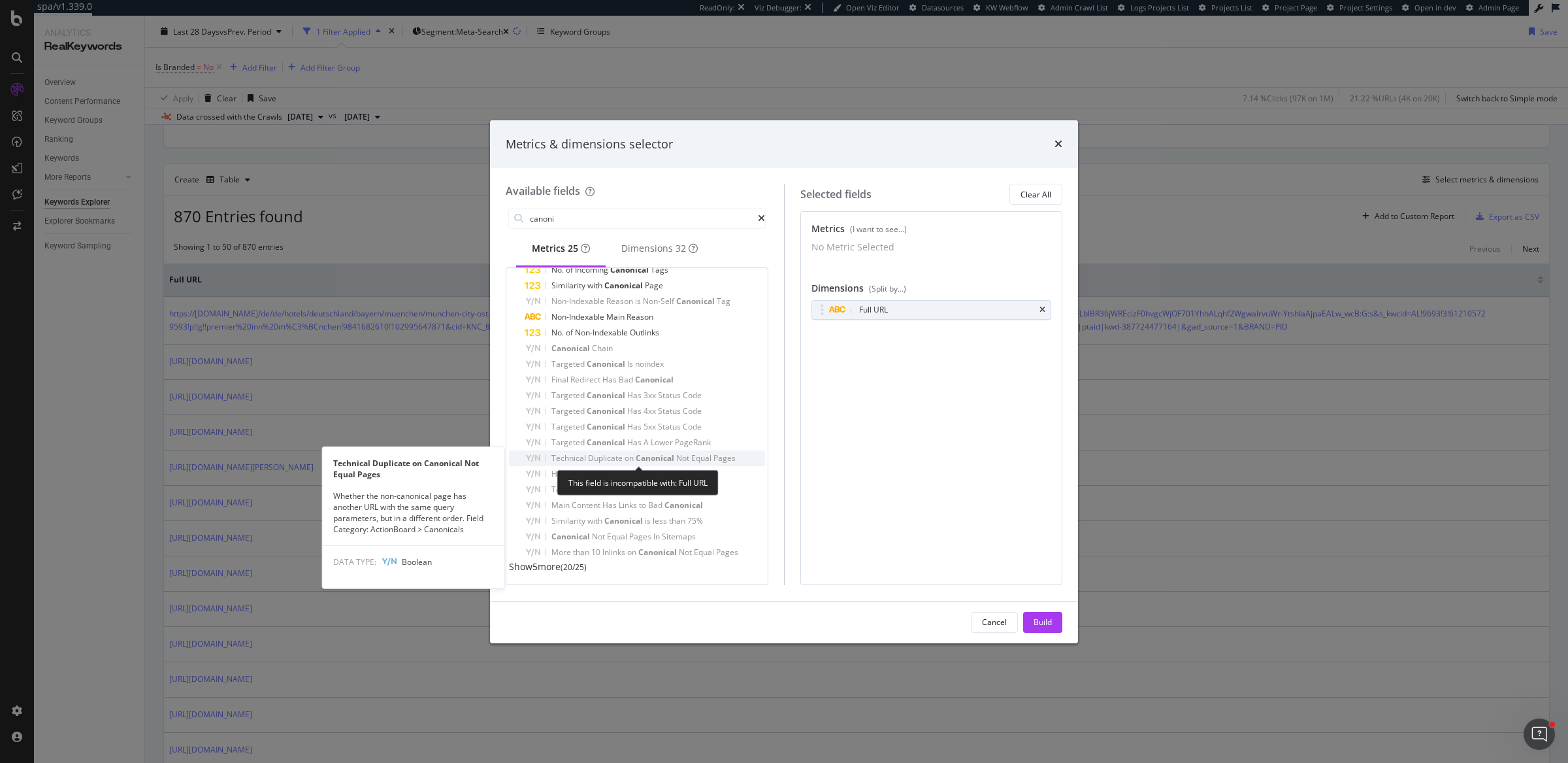
scroll to position [61, 0]
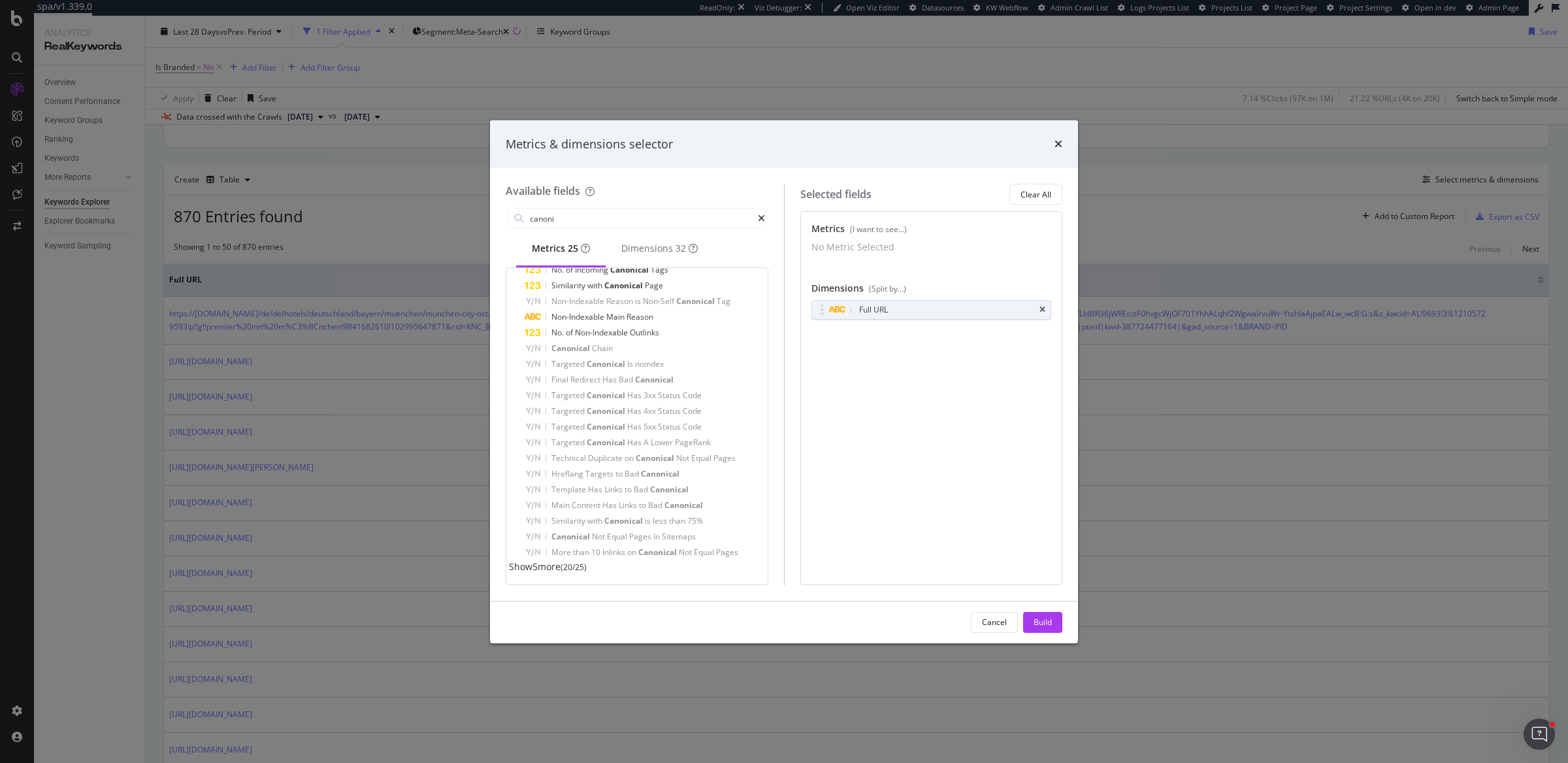
click at [398, 179] on div "Metrics & dimensions selector Available fields canoni Metrics 25 Dimensions 32 …" at bounding box center [784, 381] width 1568 height 763
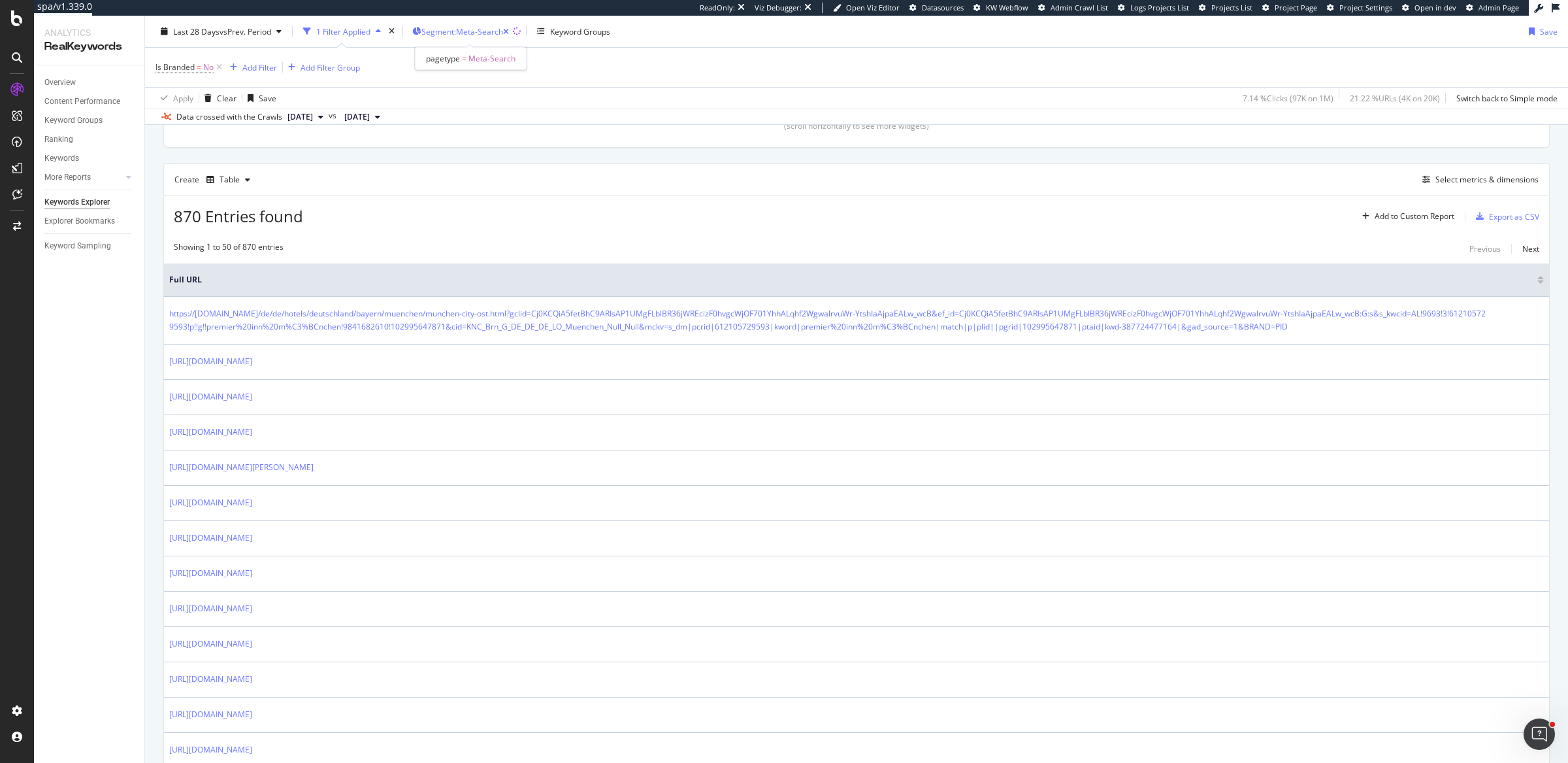
click at [468, 28] on span "Segment: Meta-Search" at bounding box center [462, 31] width 82 height 11
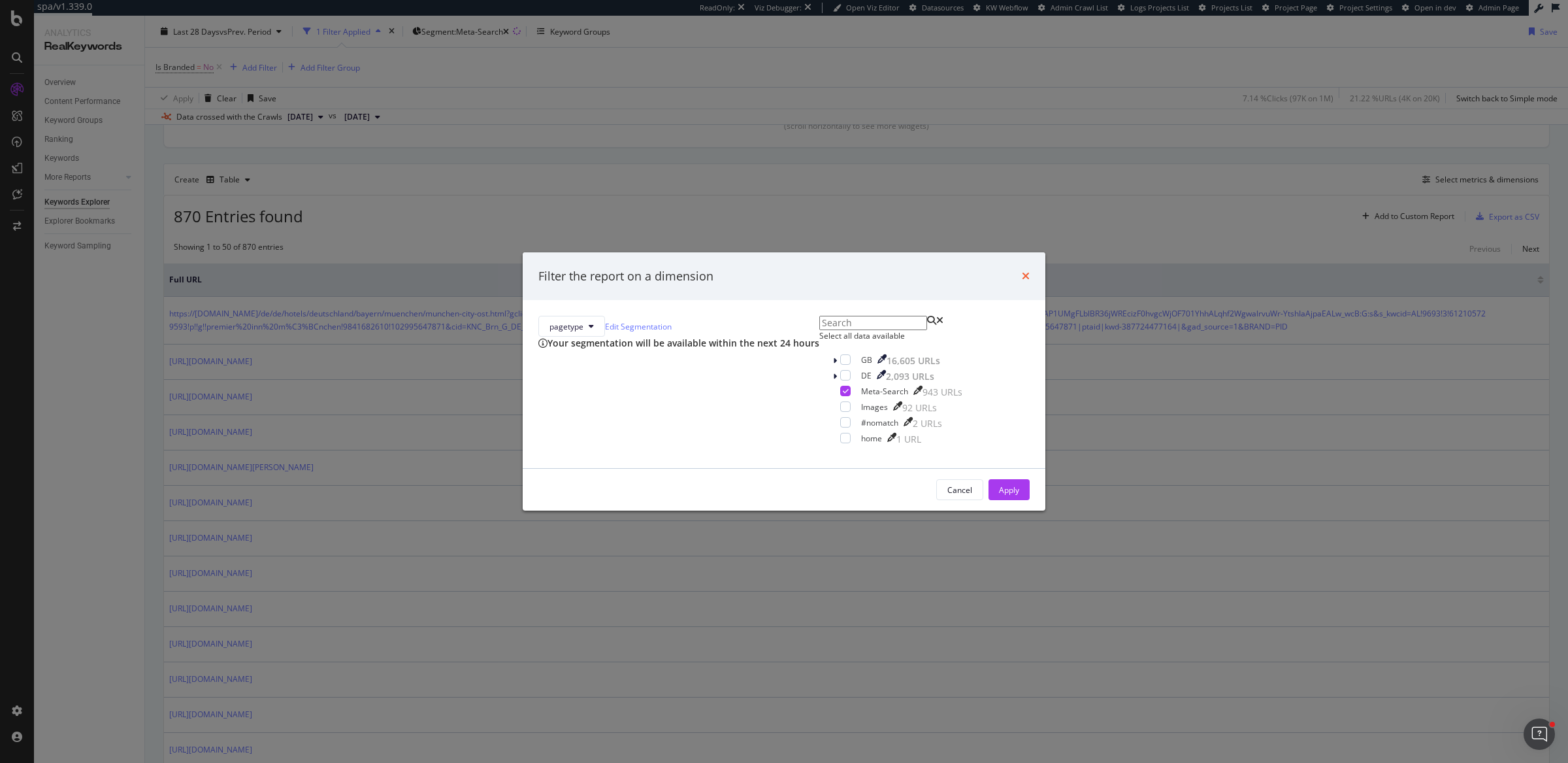
click at [1022, 271] on icon "times" at bounding box center [1026, 276] width 8 height 11
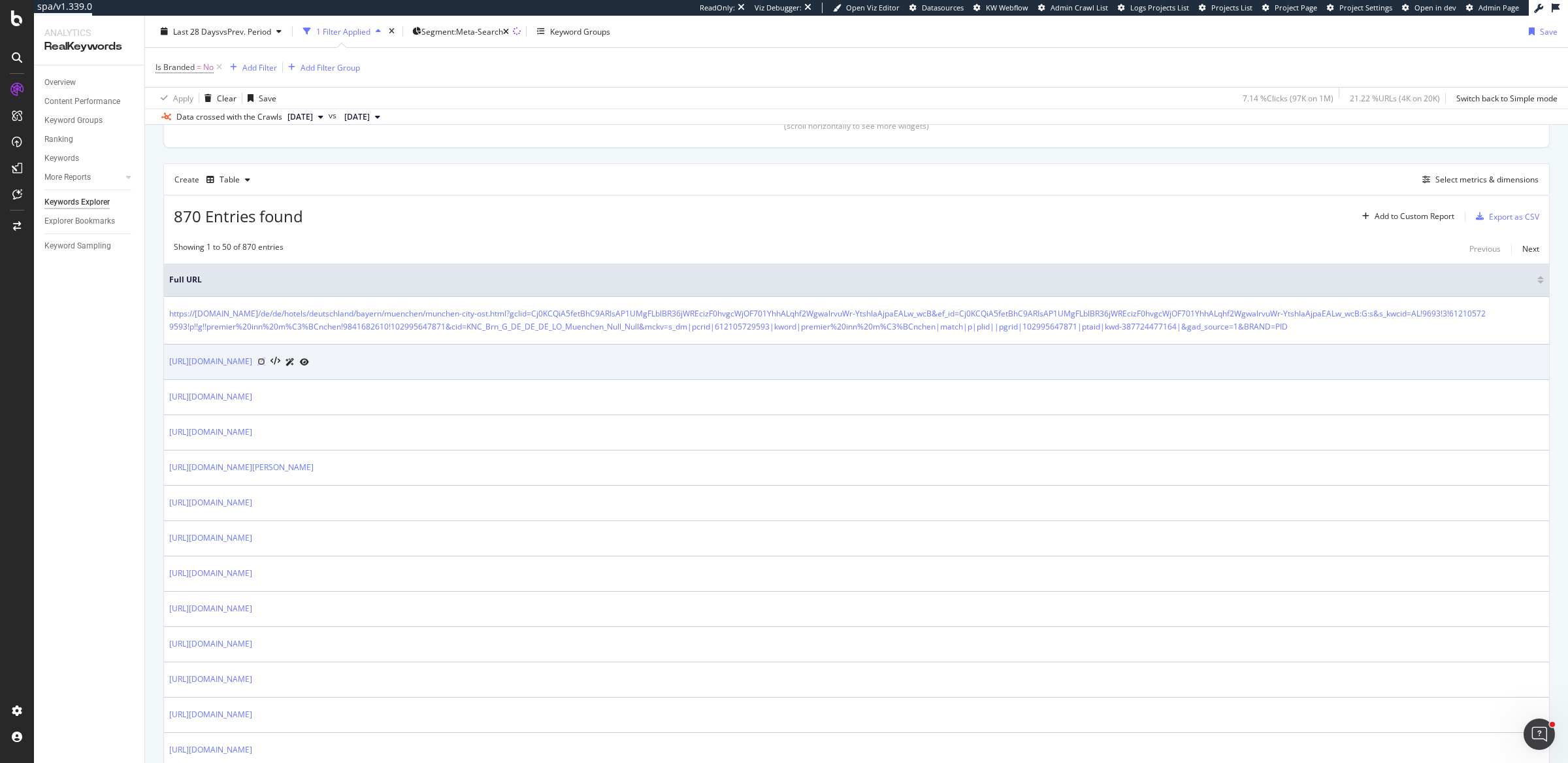
click at [265, 361] on icon at bounding box center [261, 361] width 8 height 8
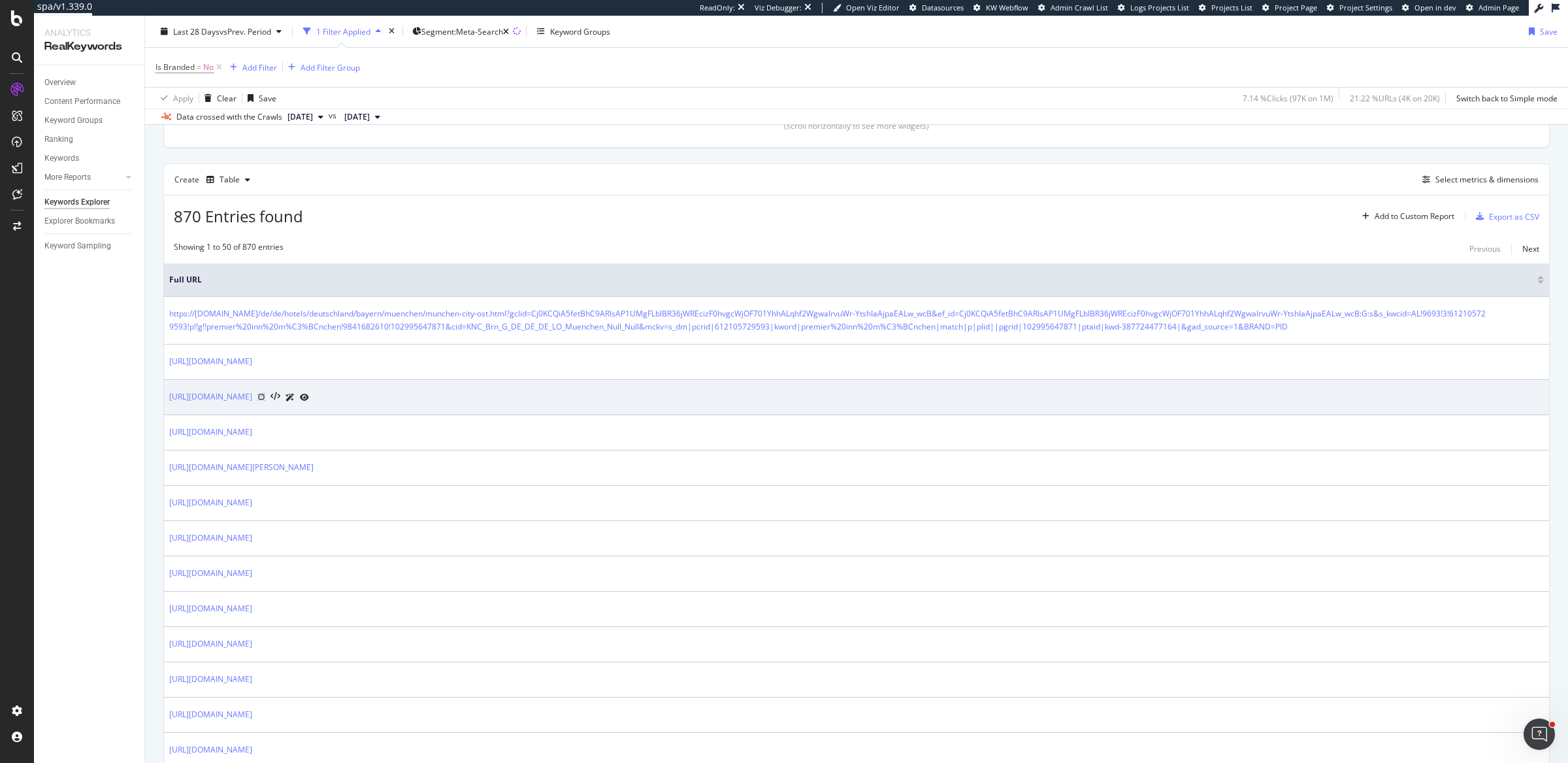
click at [265, 393] on icon at bounding box center [261, 396] width 8 height 8
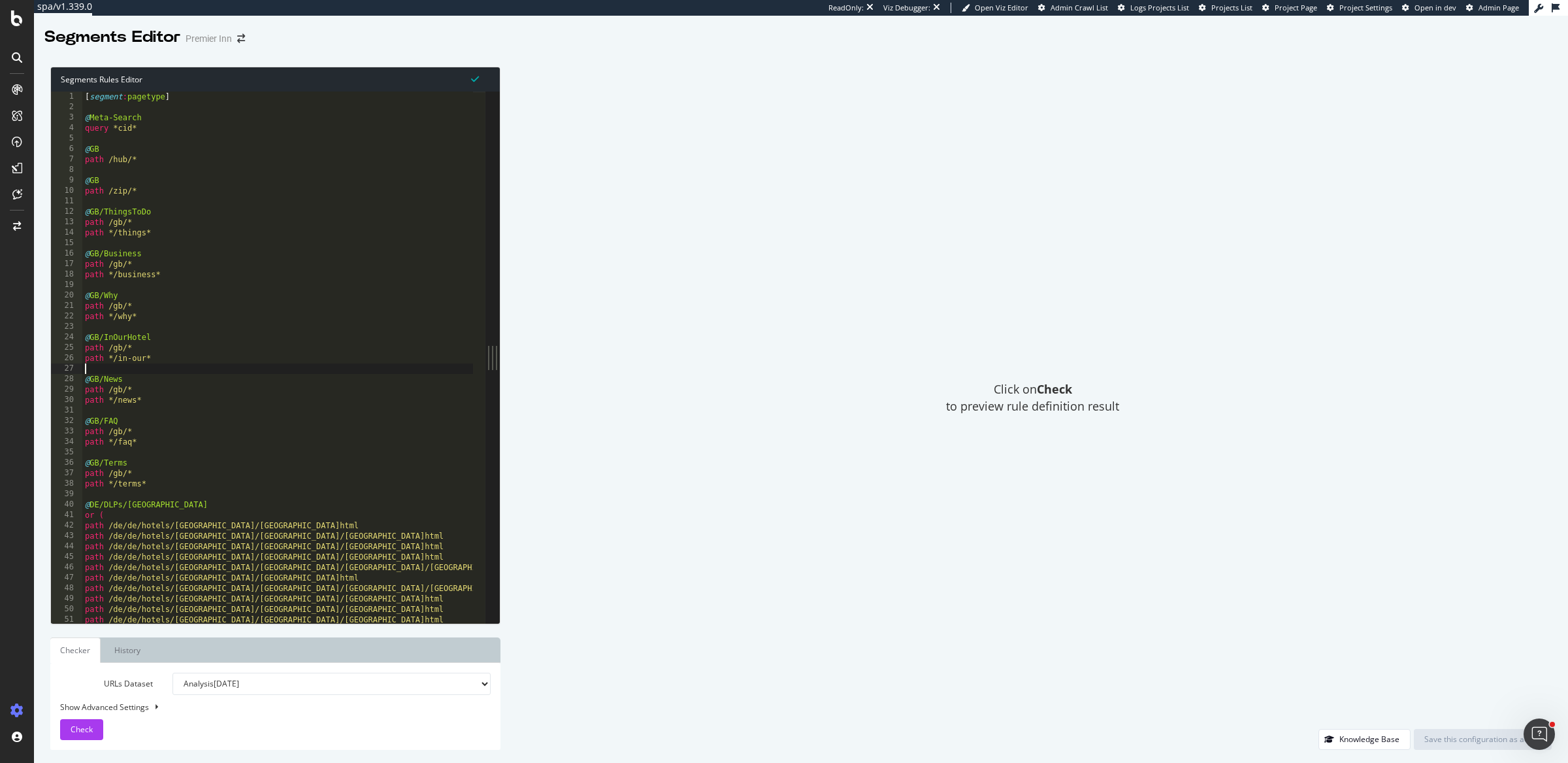
click at [329, 366] on div "[ segment : pagetype ] @ Meta-Search query *cid* @ GB path /hub/* @ GB path /zi…" at bounding box center [360, 363] width 556 height 542
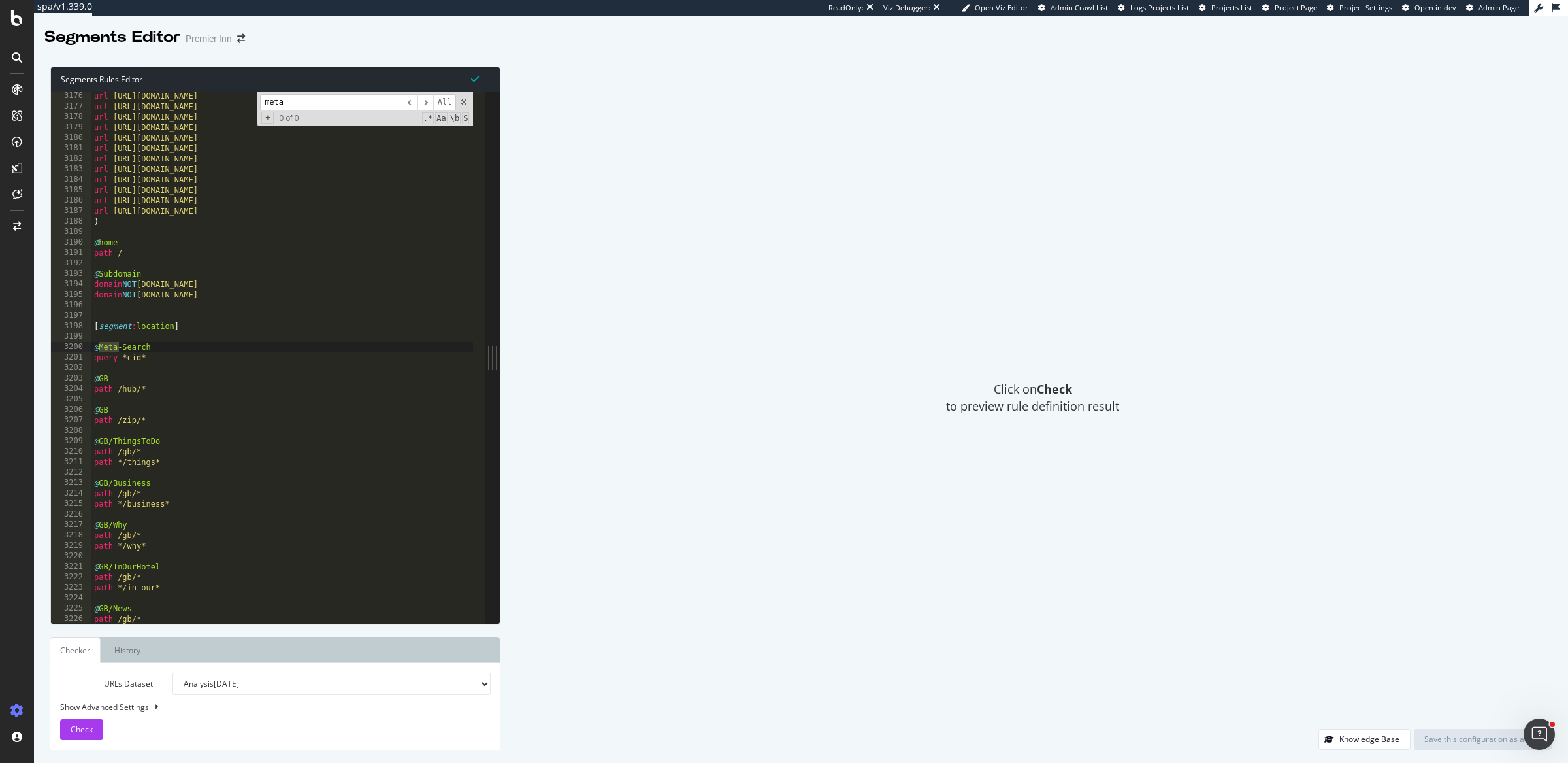
scroll to position [11519, 0]
type input "meta"
drag, startPoint x: 95, startPoint y: 347, endPoint x: 146, endPoint y: 363, distance: 53.5
click at [146, 363] on div "url https://www.premierinn.com/gb/en/business/meeting-rooms.html url https://ww…" at bounding box center [370, 362] width 556 height 542
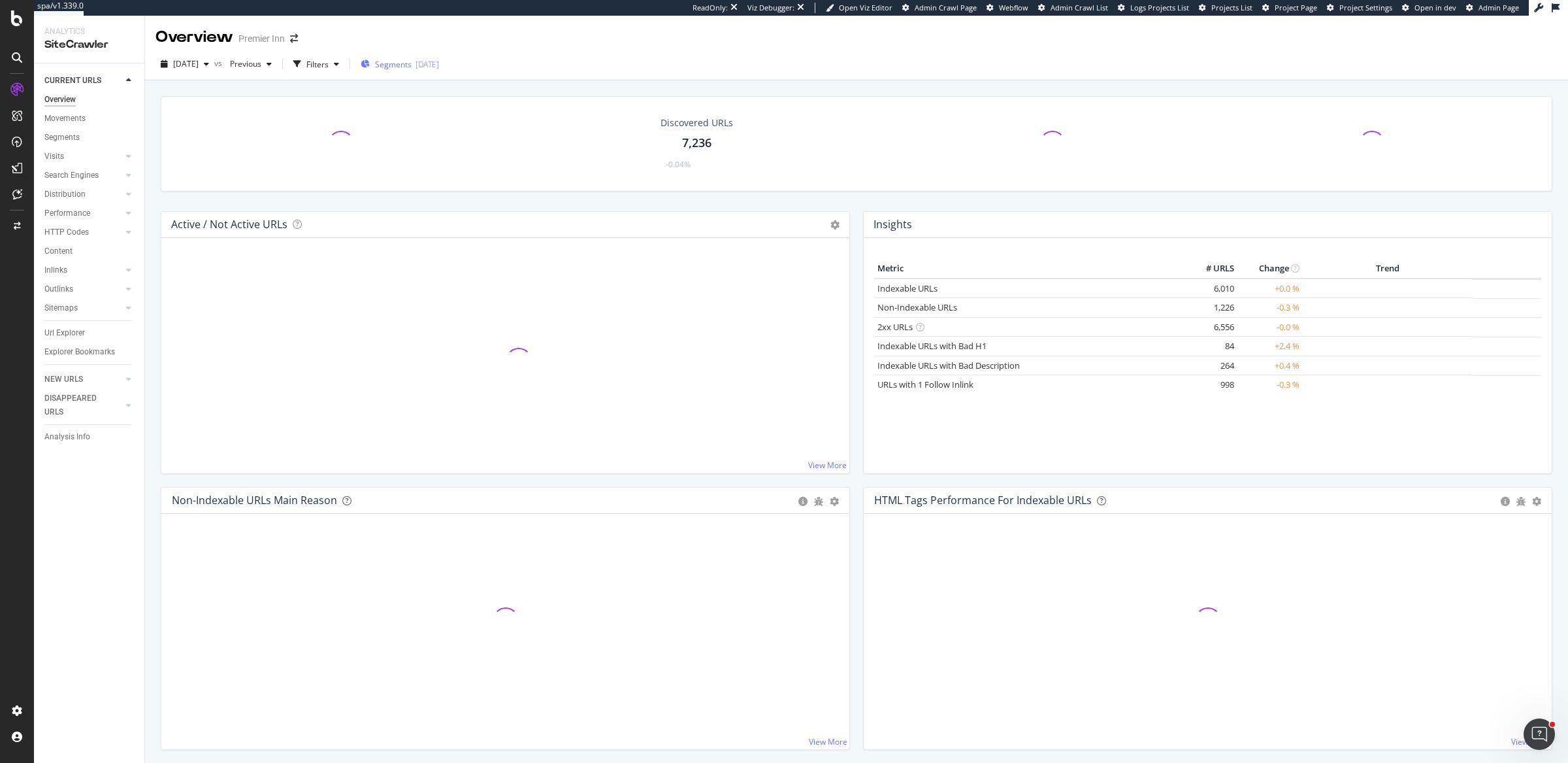
click at [439, 61] on div "[DATE]" at bounding box center [427, 65] width 23 height 11
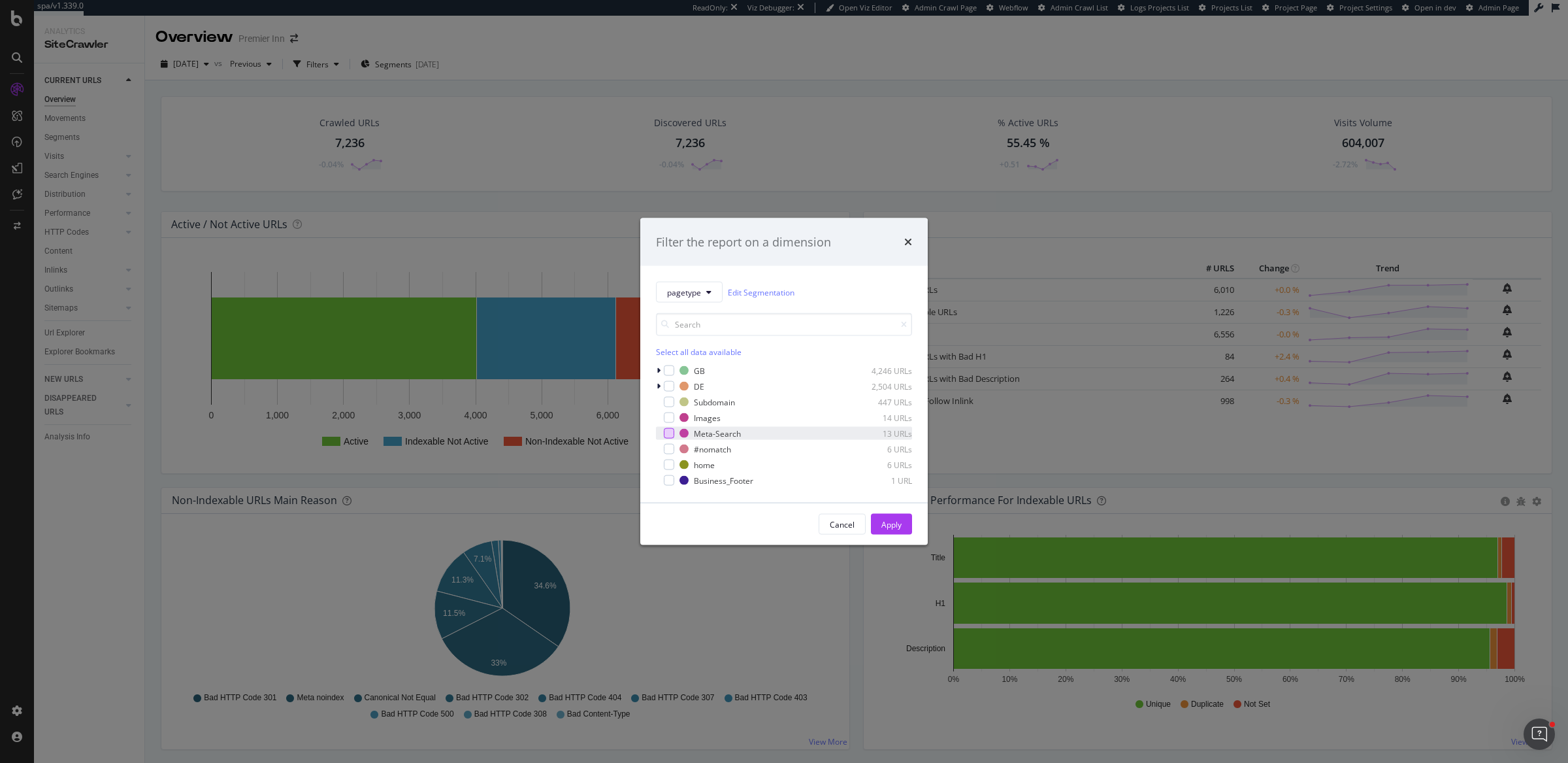
click at [667, 434] on div "modal" at bounding box center [669, 433] width 11 height 11
click at [911, 242] on icon "times" at bounding box center [908, 242] width 8 height 11
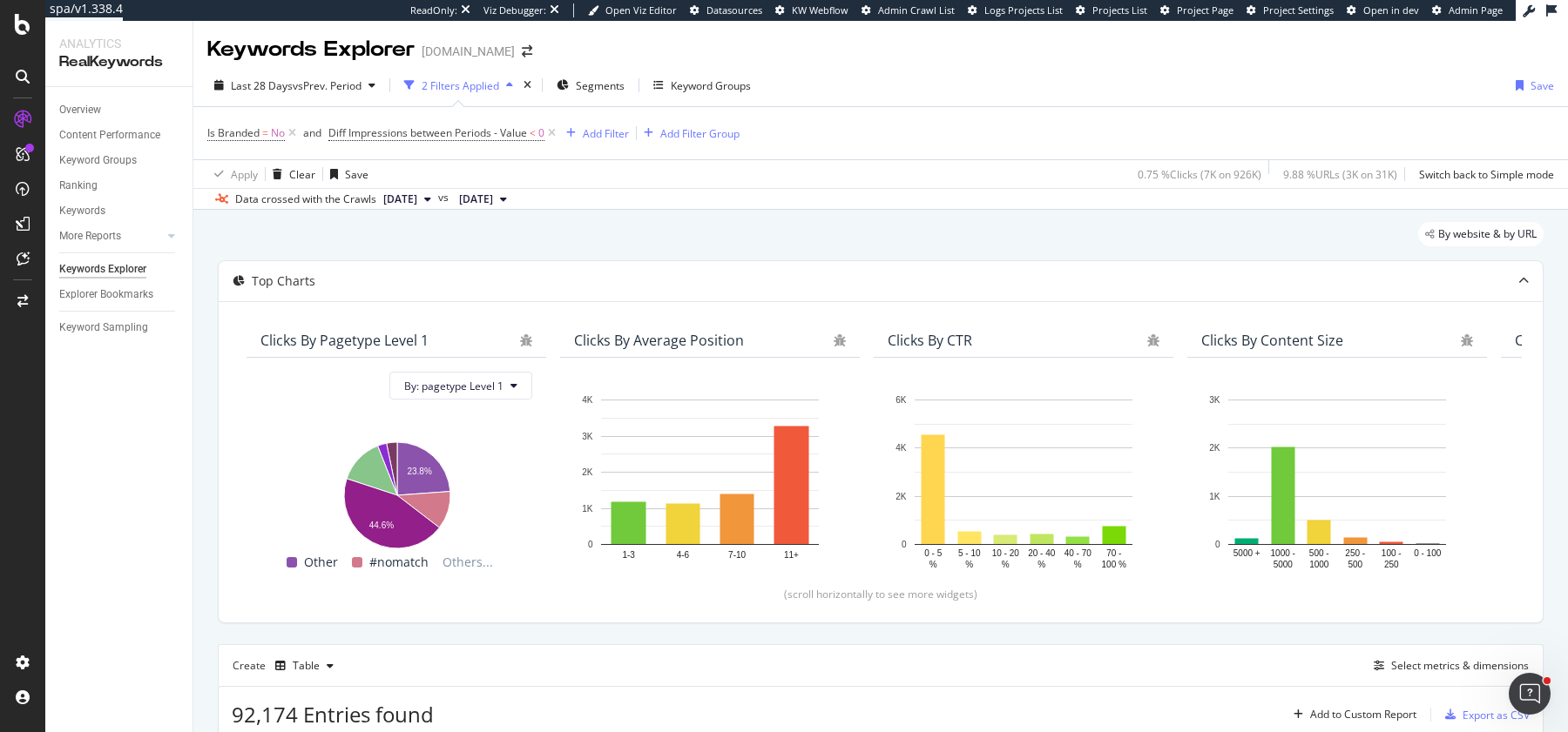
scroll to position [270, 0]
